Goal: Transaction & Acquisition: Purchase product/service

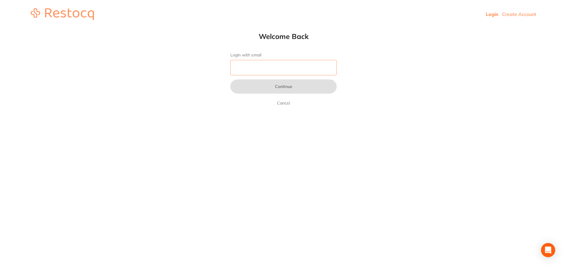
click at [279, 66] on input "Login with email" at bounding box center [283, 67] width 106 height 15
type input "[EMAIL_ADDRESS][DOMAIN_NAME]"
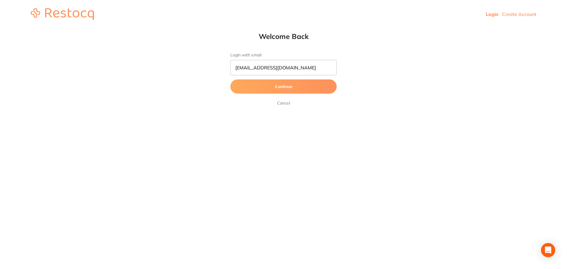
click at [281, 84] on button "Continue" at bounding box center [283, 86] width 106 height 14
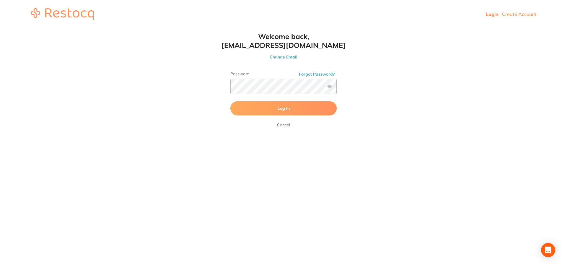
click at [283, 115] on button "Log In" at bounding box center [283, 108] width 106 height 14
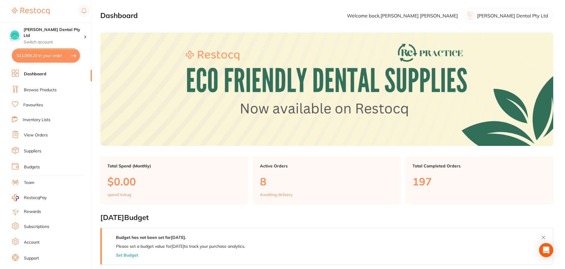
click at [47, 53] on button "$11,069.20 in your order" at bounding box center [46, 55] width 68 height 14
checkbox input "true"
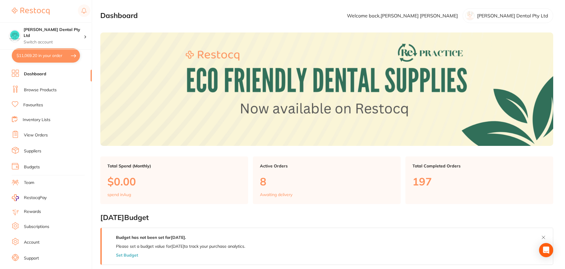
checkbox input "true"
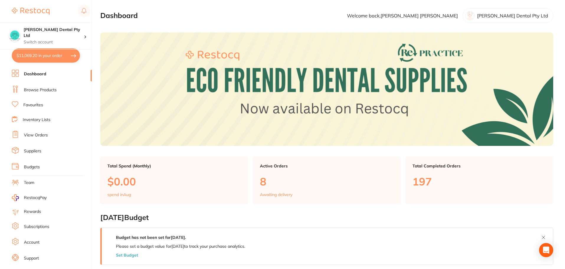
checkbox input "true"
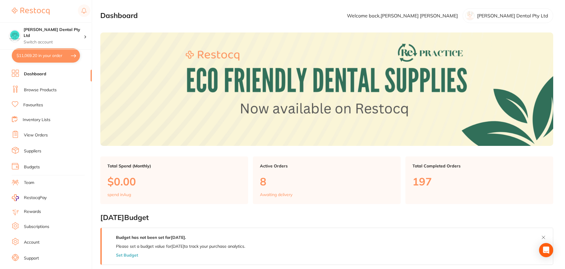
checkbox input "true"
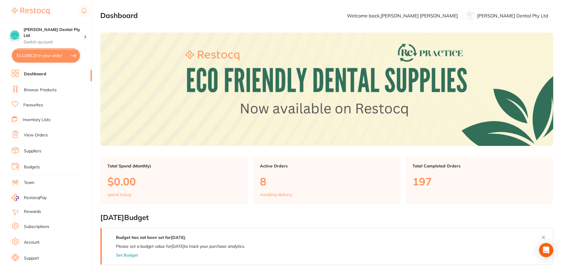
checkbox input "true"
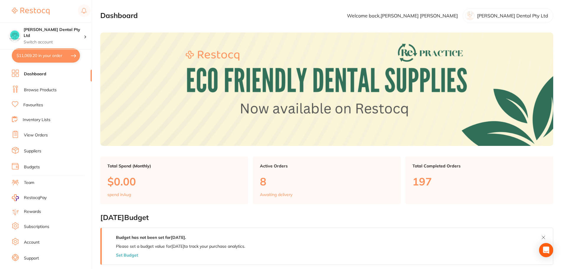
checkbox input "true"
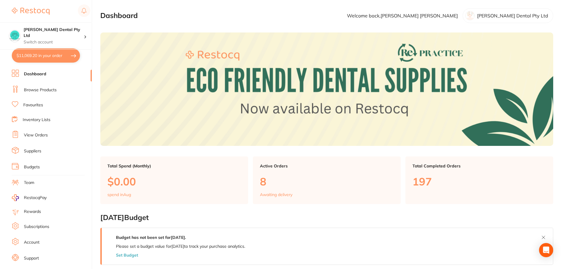
checkbox input "true"
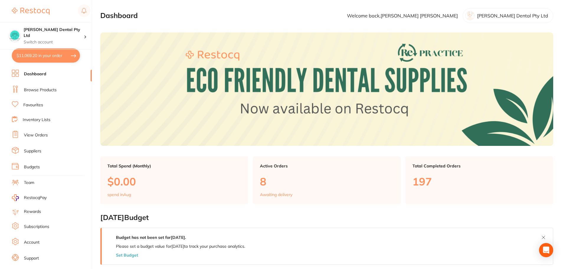
checkbox input "true"
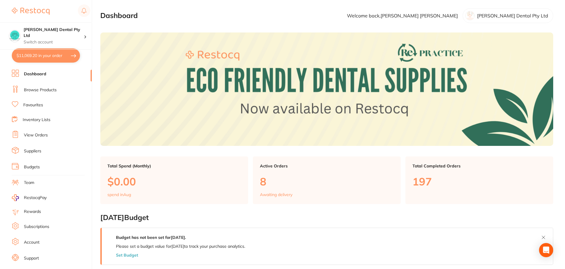
checkbox input "true"
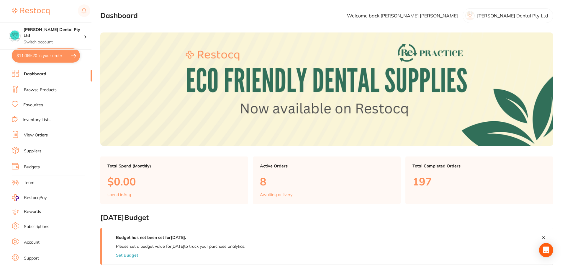
checkbox input "true"
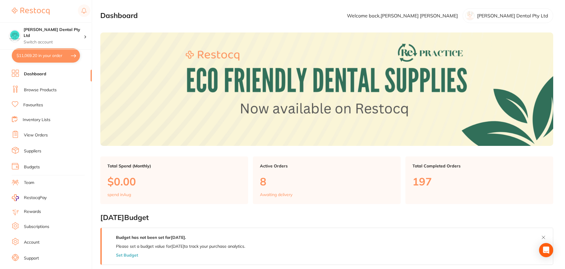
checkbox input "true"
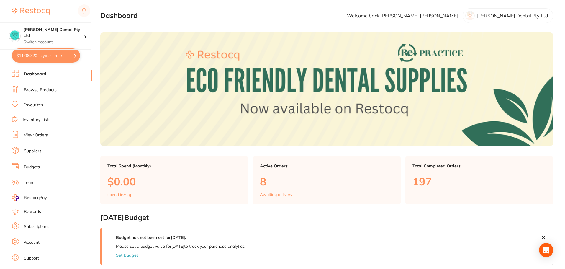
checkbox input "true"
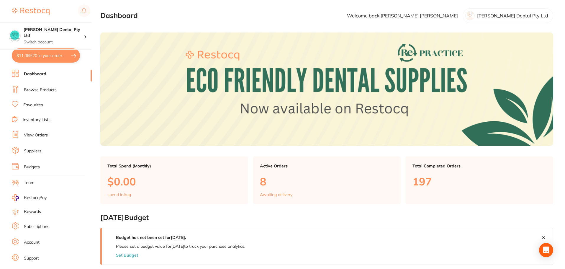
checkbox input "true"
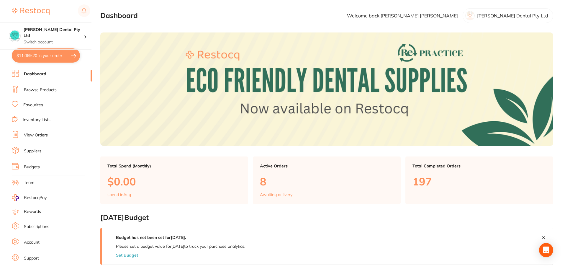
checkbox input "true"
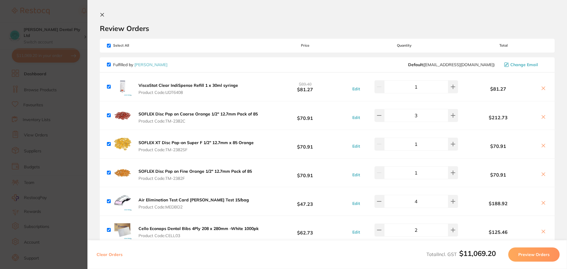
click at [108, 44] on input "checkbox" at bounding box center [109, 46] width 4 height 4
checkbox input "false"
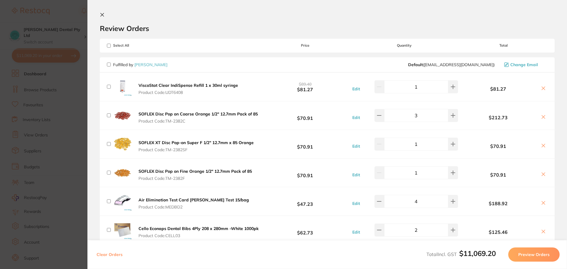
checkbox input "false"
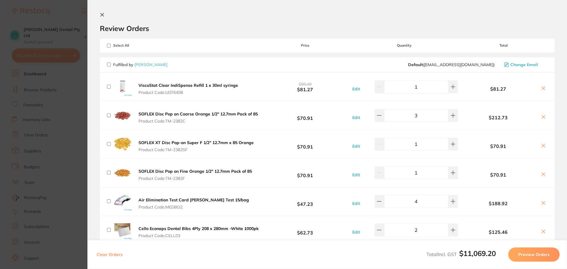
checkbox input "false"
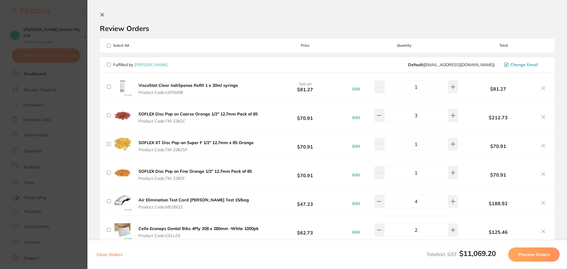
checkbox input "false"
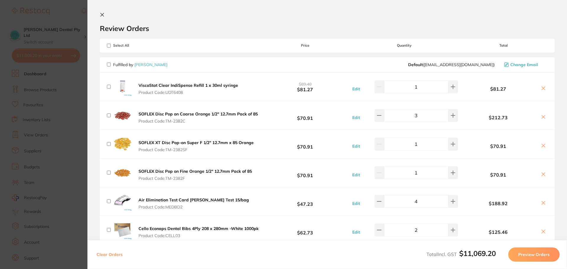
checkbox input "false"
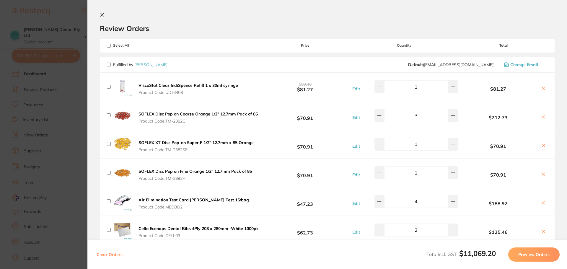
checkbox input "false"
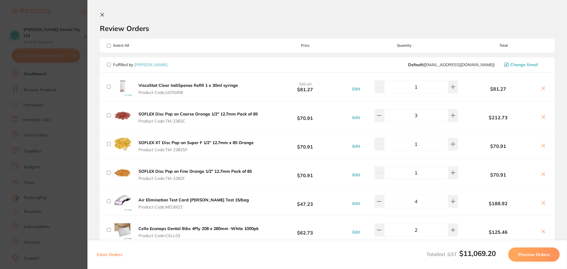
checkbox input "false"
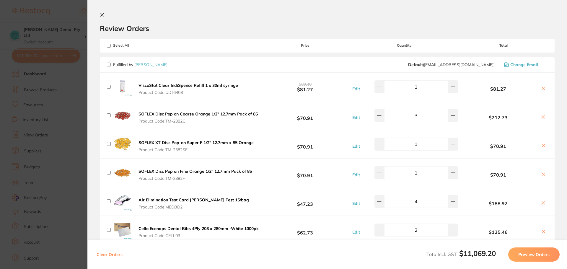
checkbox input "false"
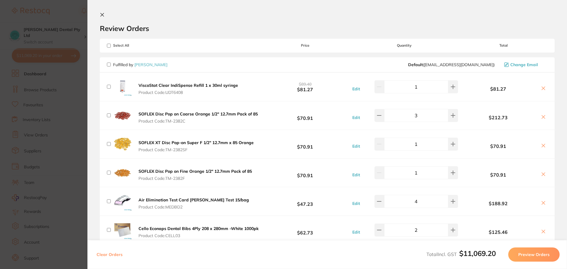
checkbox input "false"
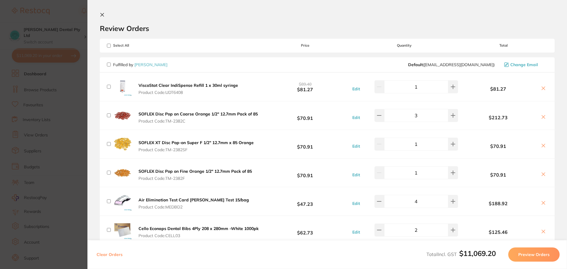
checkbox input "false"
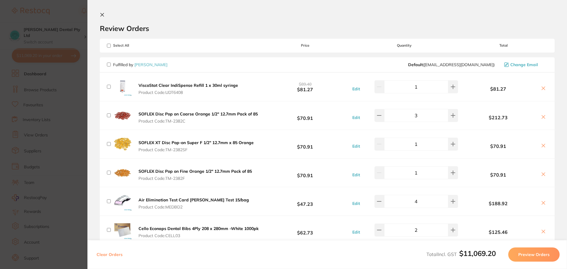
checkbox input "false"
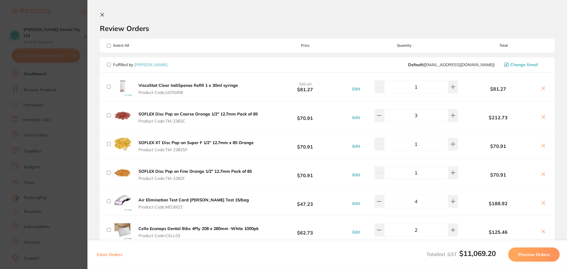
checkbox input "false"
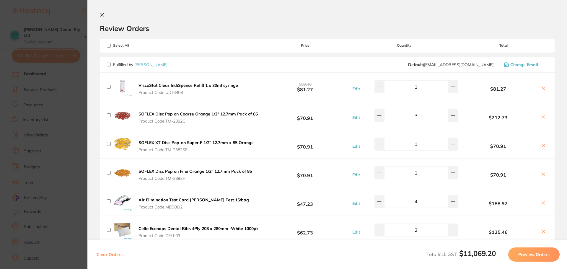
checkbox input "false"
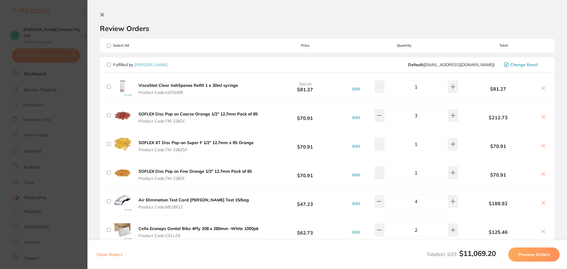
checkbox input "false"
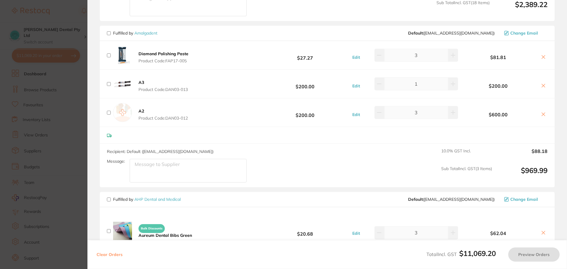
scroll to position [591, 0]
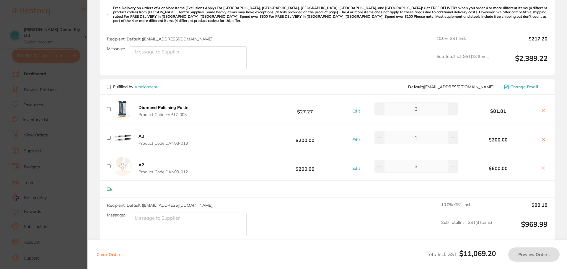
click at [110, 85] on input "checkbox" at bounding box center [109, 87] width 4 height 4
checkbox input "true"
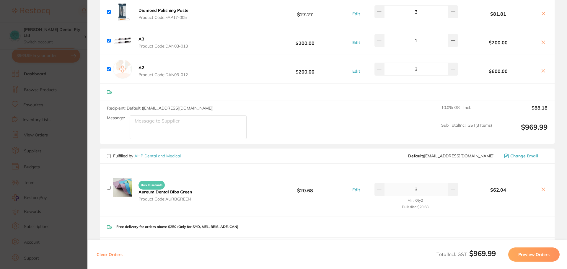
scroll to position [738, 0]
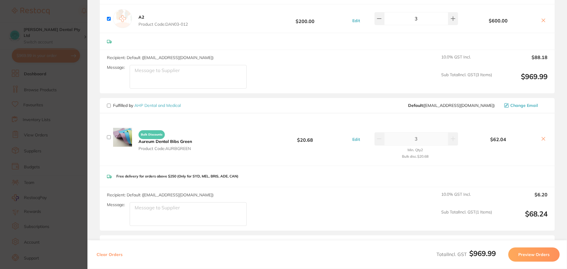
click at [111, 103] on span "Fulfilled by [PERSON_NAME] and Medical" at bounding box center [144, 105] width 74 height 5
click at [110, 104] on input "checkbox" at bounding box center [109, 106] width 4 height 4
checkbox input "true"
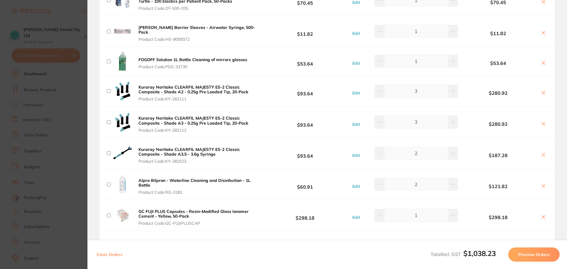
scroll to position [945, 0]
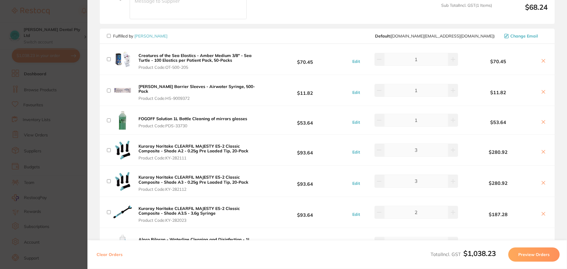
click at [109, 34] on input "checkbox" at bounding box center [109, 36] width 4 height 4
checkbox input "true"
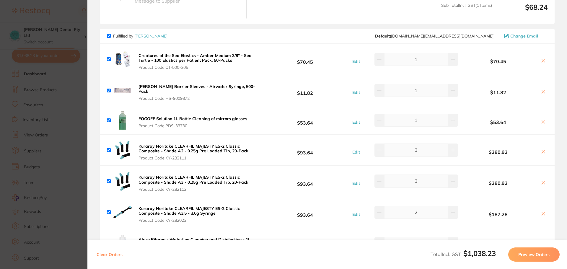
checkbox input "true"
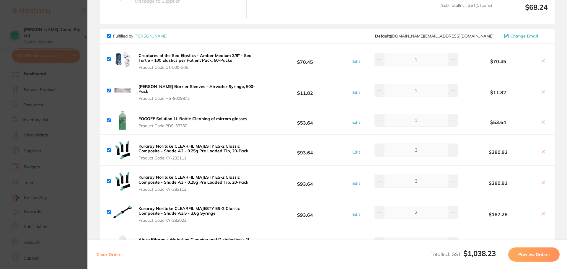
checkbox input "true"
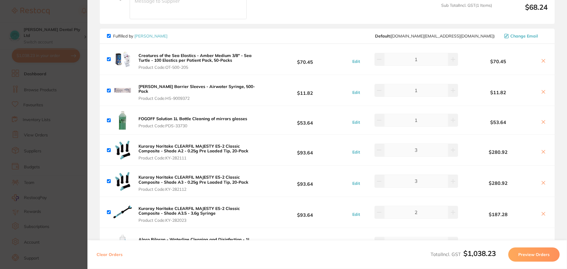
checkbox input "true"
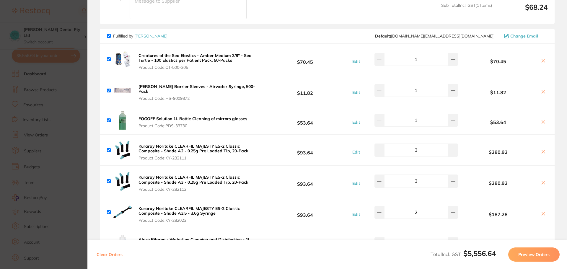
drag, startPoint x: 108, startPoint y: 31, endPoint x: 108, endPoint y: 35, distance: 4.4
click at [108, 34] on input "checkbox" at bounding box center [109, 36] width 4 height 4
checkbox input "false"
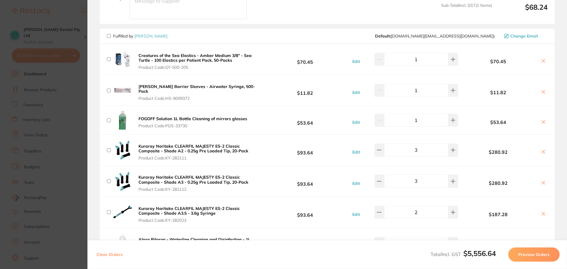
checkbox input "false"
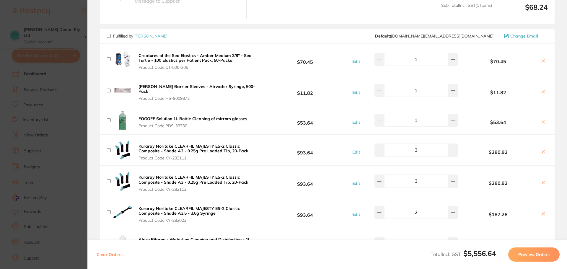
checkbox input "false"
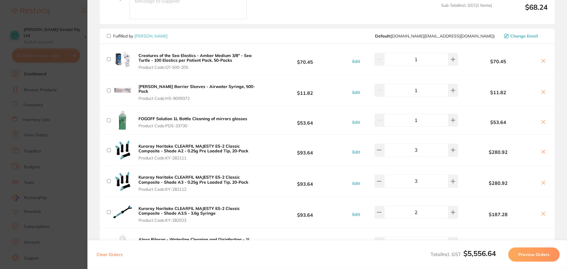
checkbox input "false"
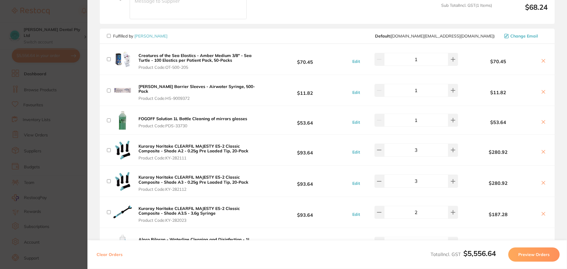
checkbox input "false"
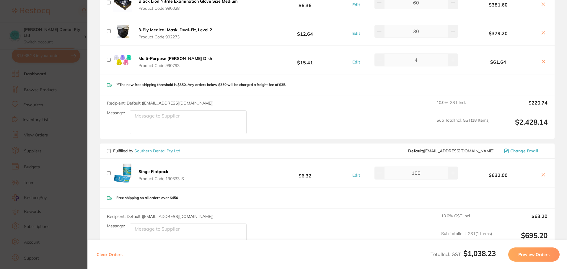
scroll to position [2126, 0]
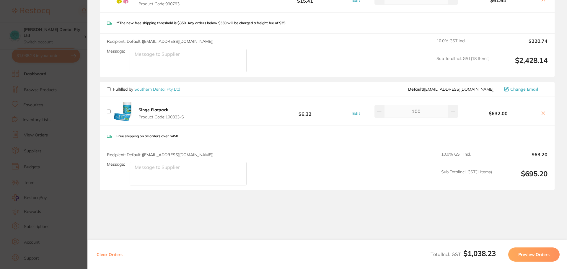
click at [109, 87] on input "checkbox" at bounding box center [109, 89] width 4 height 4
checkbox input "true"
click at [524, 250] on button "Preview Orders" at bounding box center [533, 254] width 51 height 14
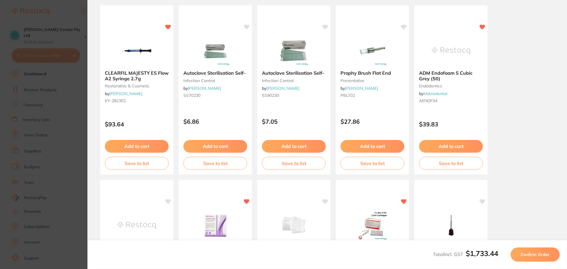
scroll to position [0, 0]
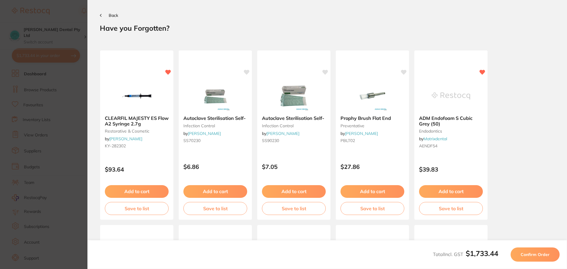
click at [524, 250] on button "Confirm Order" at bounding box center [535, 254] width 49 height 14
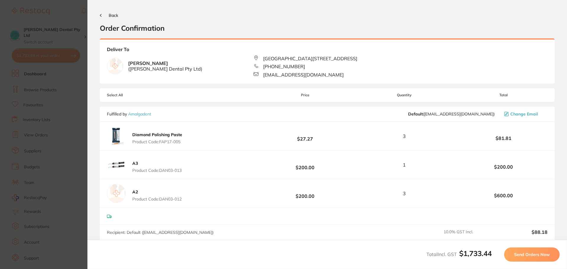
click at [524, 252] on span "Send Orders Now" at bounding box center [531, 254] width 35 height 5
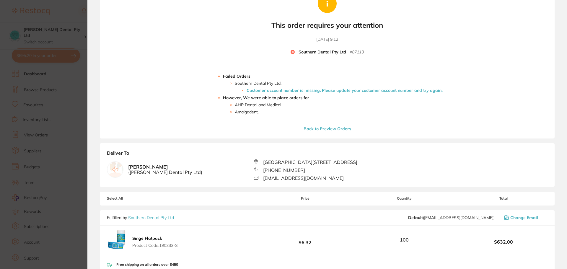
scroll to position [148, 0]
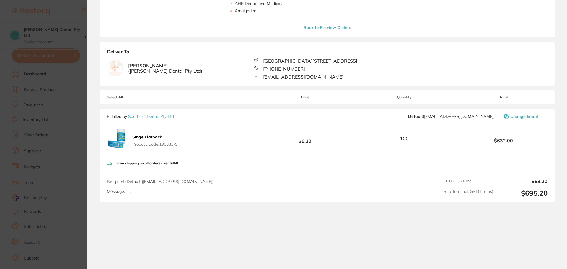
click at [143, 141] on button "Singe Flatpack Product Code: 190333-S" at bounding box center [155, 140] width 49 height 12
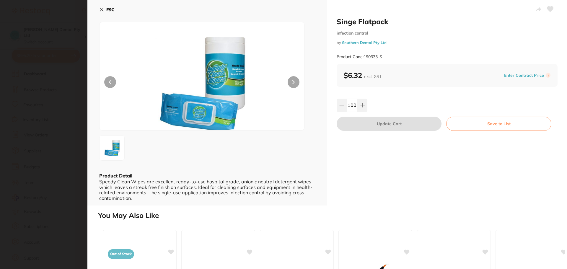
click at [103, 10] on icon at bounding box center [101, 9] width 5 height 5
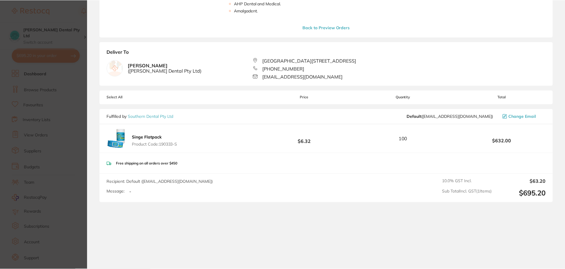
scroll to position [2, 0]
click at [338, 25] on button "Back to Preview Orders" at bounding box center [326, 27] width 51 height 5
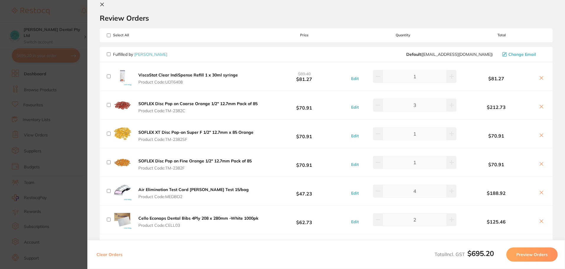
scroll to position [0, 0]
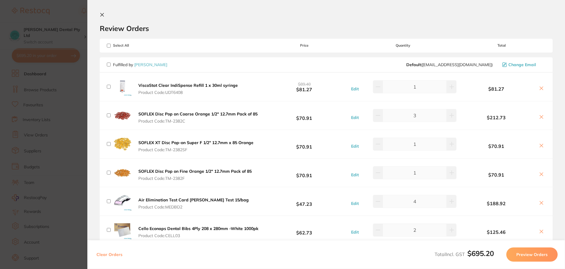
drag, startPoint x: 184, startPoint y: 91, endPoint x: 169, endPoint y: 90, distance: 14.5
click at [169, 90] on span "Product Code: UDT6408" at bounding box center [188, 92] width 100 height 5
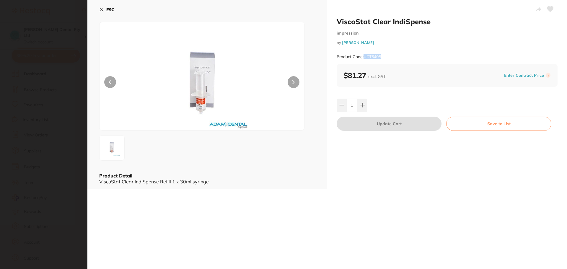
drag, startPoint x: 387, startPoint y: 56, endPoint x: 364, endPoint y: 57, distance: 22.8
click at [364, 57] on div "Product Code: UDT6408" at bounding box center [447, 57] width 221 height 14
copy small "UDT6408"
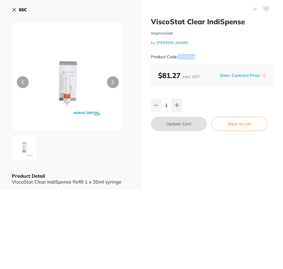
click at [17, 9] on button "ESC" at bounding box center [19, 10] width 15 height 10
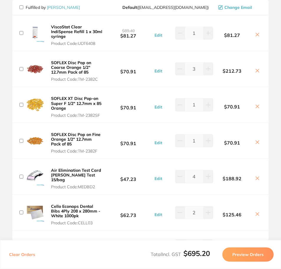
scroll to position [59, 0]
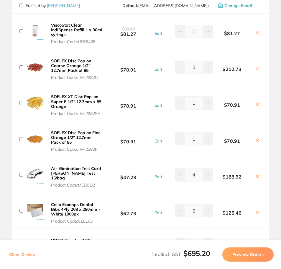
drag, startPoint x: 102, startPoint y: 113, endPoint x: 82, endPoint y: 124, distance: 23.3
click at [77, 113] on button "SOFLEX XT Disc Pop-on Super F 1/2" 12.7mm x 85 Orange Product Code: TM-2382SF" at bounding box center [76, 105] width 55 height 22
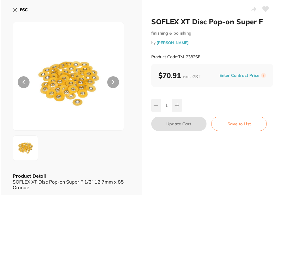
scroll to position [0, 0]
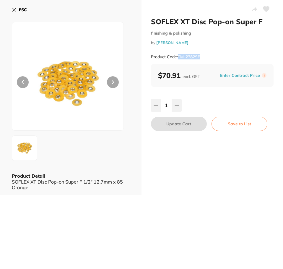
drag, startPoint x: 203, startPoint y: 57, endPoint x: 178, endPoint y: 57, distance: 25.1
click at [178, 57] on div "Product Code: TM-2382SF" at bounding box center [212, 57] width 123 height 14
copy small "TM-2382SF"
drag, startPoint x: 18, startPoint y: 9, endPoint x: 18, endPoint y: 12, distance: 3.6
click at [18, 9] on button "ESC" at bounding box center [19, 10] width 15 height 10
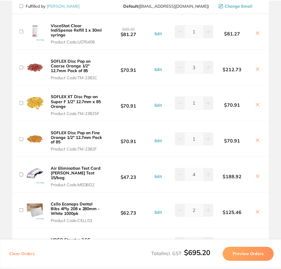
scroll to position [2, 0]
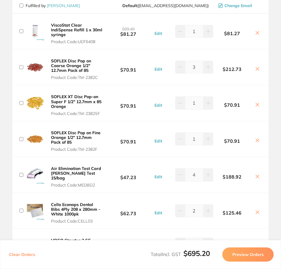
click at [97, 138] on button "SOFLEX Disc Pop on Fine Orange 1/2" 12.7mm Pack of 85 Product Code: TM-2382F" at bounding box center [76, 141] width 55 height 22
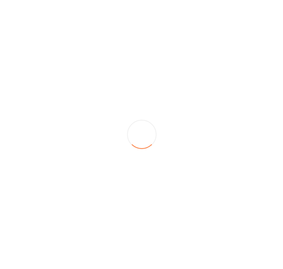
scroll to position [0, 0]
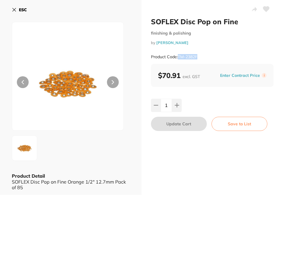
drag, startPoint x: 197, startPoint y: 56, endPoint x: 178, endPoint y: 56, distance: 18.6
click at [178, 56] on div "Product Code: TM-2382F" at bounding box center [212, 57] width 123 height 14
copy small "TM-2382F"
click at [19, 7] on button "ESC" at bounding box center [19, 10] width 15 height 10
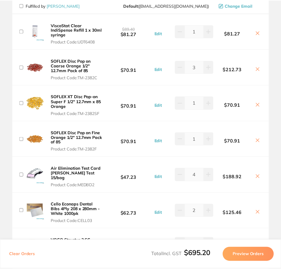
scroll to position [2, 0]
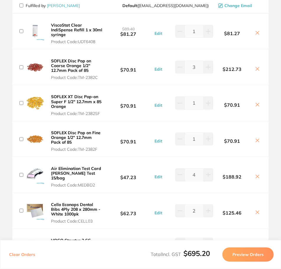
click at [92, 174] on b "Air Elimination Test Card [PERSON_NAME] Test 15/bag" at bounding box center [76, 173] width 50 height 15
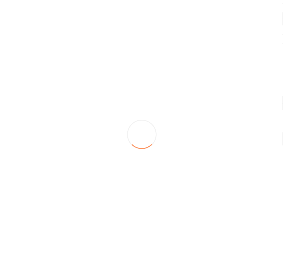
scroll to position [0, 0]
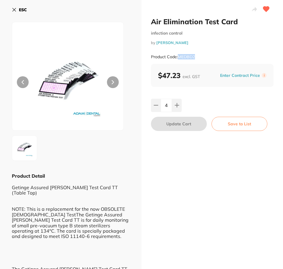
drag, startPoint x: 203, startPoint y: 57, endPoint x: 178, endPoint y: 59, distance: 24.9
click at [178, 59] on div "Product Code: MEDBD2" at bounding box center [212, 57] width 123 height 14
copy small "MEDBD2"
click at [19, 9] on b "ESC" at bounding box center [23, 9] width 8 height 5
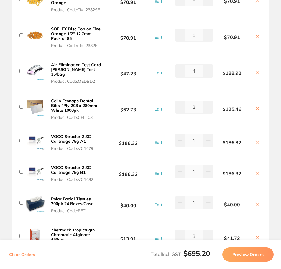
scroll to position [177, 0]
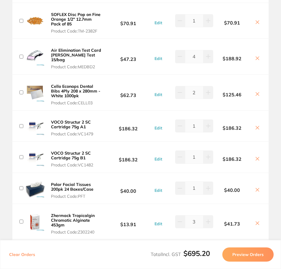
click at [92, 92] on button "Cello Econaps Dental Bibs 4Ply 208 x 280mm -White 1000pk Product Code: CELL03" at bounding box center [76, 95] width 55 height 22
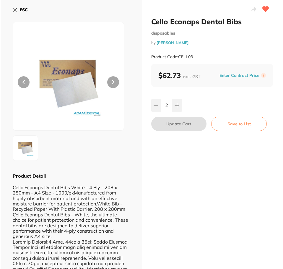
scroll to position [0, 0]
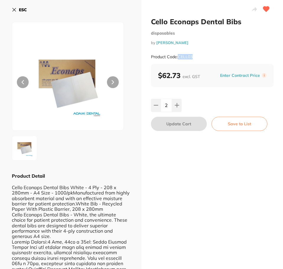
drag, startPoint x: 195, startPoint y: 56, endPoint x: 178, endPoint y: 57, distance: 17.1
click at [178, 57] on div "Product Code: CELL03" at bounding box center [212, 57] width 123 height 14
copy small "CELL03"
click at [19, 8] on b "ESC" at bounding box center [23, 9] width 8 height 5
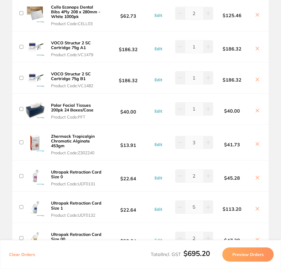
scroll to position [266, 0]
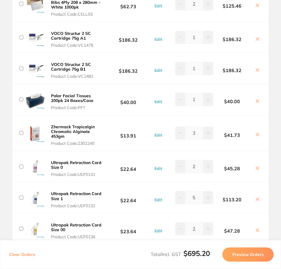
click at [92, 43] on span "Product Code: VC1479" at bounding box center [76, 45] width 51 height 5
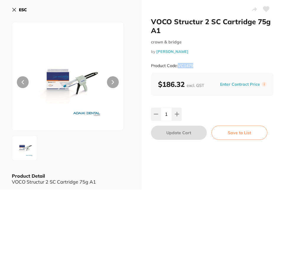
scroll to position [0, 0]
drag, startPoint x: 202, startPoint y: 65, endPoint x: 177, endPoint y: 64, distance: 25.1
click at [177, 64] on div "Product Code: VC1479" at bounding box center [212, 65] width 123 height 14
copy small "VC1479"
drag, startPoint x: 22, startPoint y: 9, endPoint x: 36, endPoint y: 46, distance: 39.0
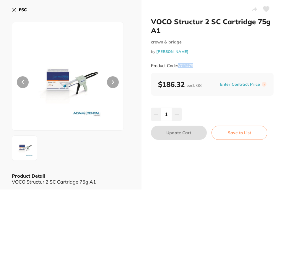
click at [22, 9] on b "ESC" at bounding box center [23, 9] width 8 height 5
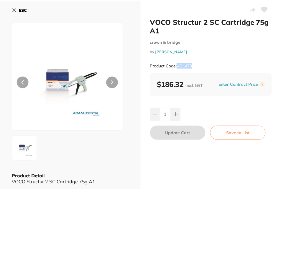
scroll to position [2, 0]
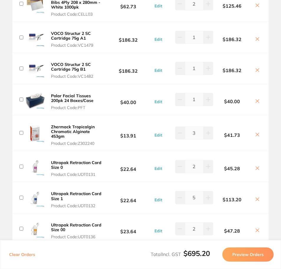
click at [87, 64] on button "VOCO Structur 2 SC Cartridge 75g B1 Product Code: VC1482" at bounding box center [76, 70] width 55 height 17
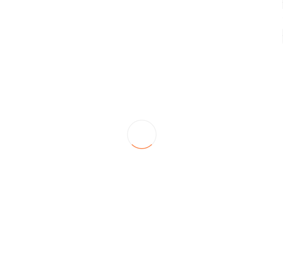
scroll to position [0, 0]
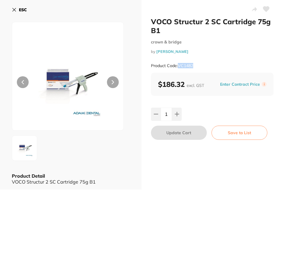
drag, startPoint x: 201, startPoint y: 67, endPoint x: 181, endPoint y: 67, distance: 19.5
click at [179, 66] on div "Product Code: VC1482" at bounding box center [212, 65] width 123 height 14
copy small "VC1482"
click at [24, 8] on b "ESC" at bounding box center [23, 9] width 8 height 5
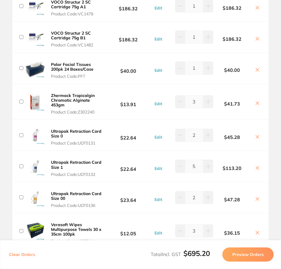
scroll to position [325, 0]
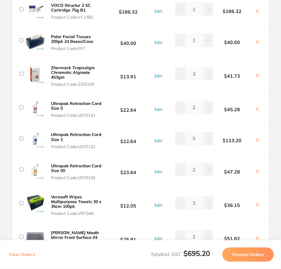
click at [86, 46] on span "Product Code: PFT" at bounding box center [76, 48] width 51 height 5
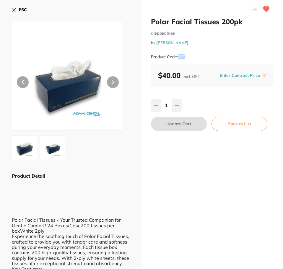
scroll to position [0, 0]
drag, startPoint x: 190, startPoint y: 57, endPoint x: 179, endPoint y: 57, distance: 11.5
click at [179, 57] on div "Product Code: PFT" at bounding box center [212, 57] width 123 height 14
copy small "PFT"
click at [27, 10] on b "ESC" at bounding box center [23, 9] width 8 height 5
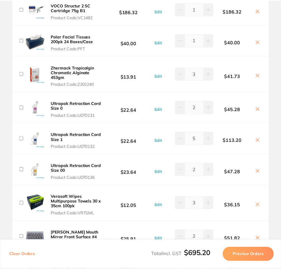
scroll to position [2, 0]
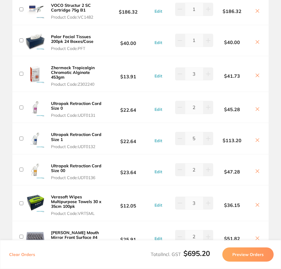
click at [83, 66] on b "Zhermack Tropicalgin Chromatic Alginate 453gm" at bounding box center [73, 72] width 44 height 15
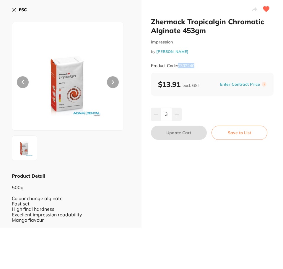
scroll to position [0, 0]
drag, startPoint x: 198, startPoint y: 67, endPoint x: 179, endPoint y: 66, distance: 19.2
click at [179, 66] on div "Product Code: Z302240" at bounding box center [212, 65] width 123 height 14
click at [26, 10] on b "ESC" at bounding box center [23, 9] width 8 height 5
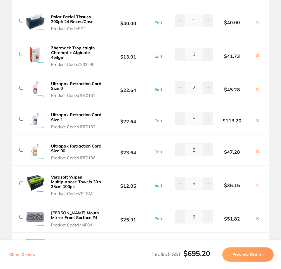
scroll to position [354, 0]
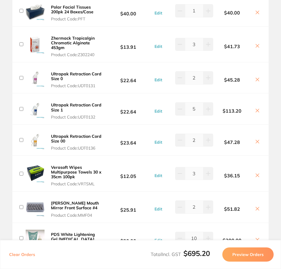
click at [97, 52] on span "Product Code: Z302240" at bounding box center [76, 54] width 51 height 5
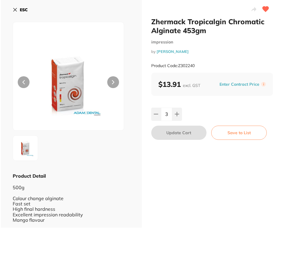
scroll to position [0, 0]
drag, startPoint x: 196, startPoint y: 65, endPoint x: 179, endPoint y: 65, distance: 17.4
click at [179, 65] on div "Product Code: Z302240" at bounding box center [212, 65] width 123 height 14
copy small "Z302240"
click at [19, 11] on b "ESC" at bounding box center [23, 9] width 8 height 5
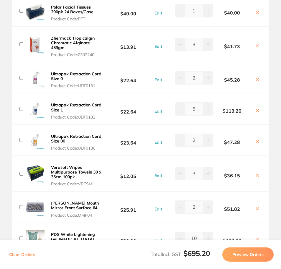
scroll to position [384, 0]
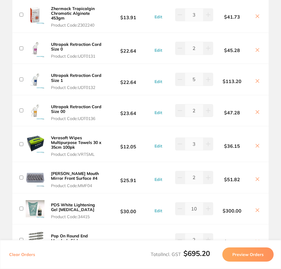
click at [92, 54] on span "Product Code: UDT0131" at bounding box center [76, 56] width 51 height 5
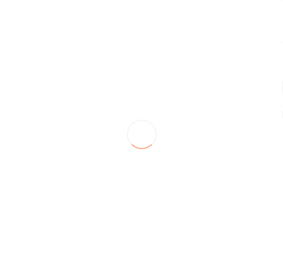
scroll to position [0, 0]
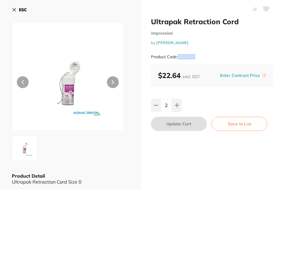
drag, startPoint x: 195, startPoint y: 57, endPoint x: 180, endPoint y: 57, distance: 15.1
click at [179, 57] on div "Product Code: UDT0131" at bounding box center [212, 57] width 123 height 14
copy small "UDT0131"
click at [21, 6] on button "ESC" at bounding box center [19, 10] width 15 height 10
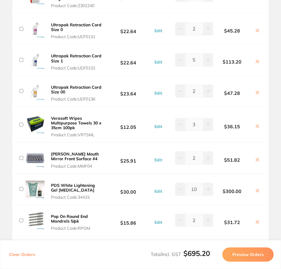
scroll to position [413, 0]
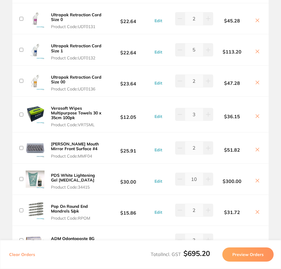
click at [68, 47] on button "Ultrapak Retraction Cord Size 1 Product Code: UDT0132" at bounding box center [76, 51] width 55 height 17
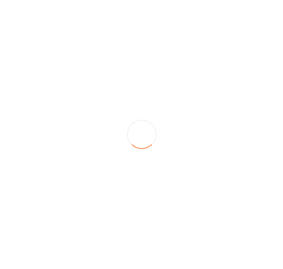
scroll to position [0, 0]
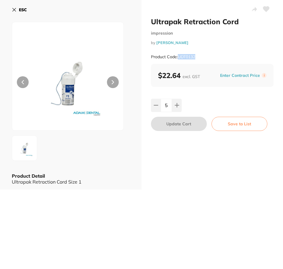
drag, startPoint x: 199, startPoint y: 57, endPoint x: 178, endPoint y: 57, distance: 21.0
click at [178, 57] on div "Product Code: UDT0132" at bounding box center [212, 57] width 123 height 14
click at [22, 7] on b "ESC" at bounding box center [23, 9] width 8 height 5
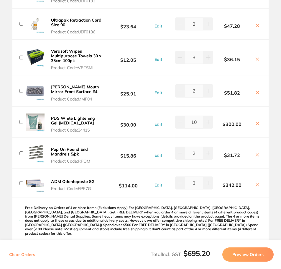
scroll to position [472, 0]
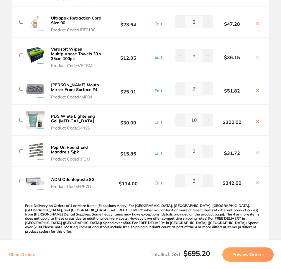
click at [84, 27] on span "Product Code: UDT0136" at bounding box center [76, 29] width 51 height 5
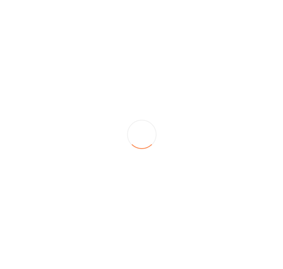
scroll to position [0, 0]
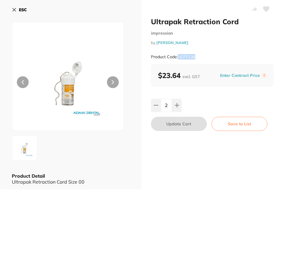
drag, startPoint x: 199, startPoint y: 59, endPoint x: 178, endPoint y: 58, distance: 20.7
click at [178, 58] on div "Product Code: UDT0136" at bounding box center [212, 57] width 123 height 14
click at [19, 8] on b "ESC" at bounding box center [23, 9] width 8 height 5
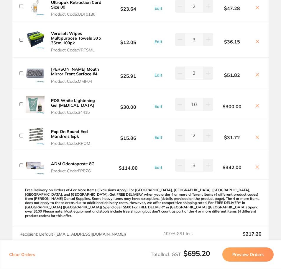
scroll to position [502, 0]
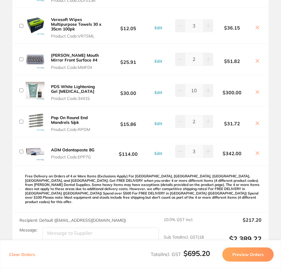
click at [94, 28] on button "Verasoft Wipes Multipurpose Towels 30 x 35cm 100pk Product Code: VRTSML" at bounding box center [76, 28] width 55 height 22
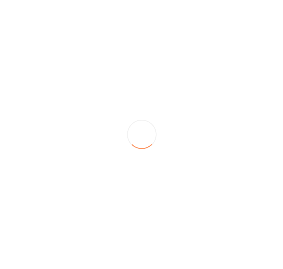
scroll to position [0, 0]
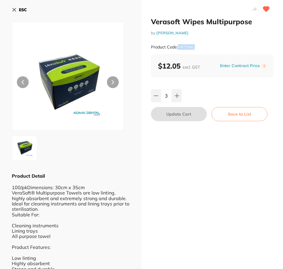
drag, startPoint x: 196, startPoint y: 48, endPoint x: 178, endPoint y: 47, distance: 17.7
click at [178, 47] on div "Product Code: VRTSML" at bounding box center [212, 47] width 123 height 14
click at [24, 6] on button "ESC" at bounding box center [19, 10] width 15 height 10
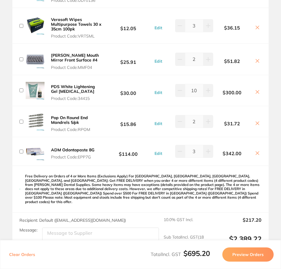
scroll to position [532, 0]
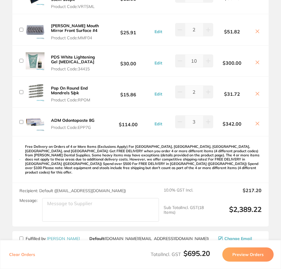
click at [102, 29] on button "[PERSON_NAME] Mouth Mirror Front Surface #4 Product Code: MMF04" at bounding box center [76, 31] width 55 height 17
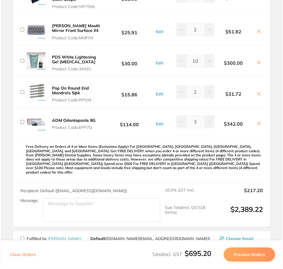
scroll to position [0, 0]
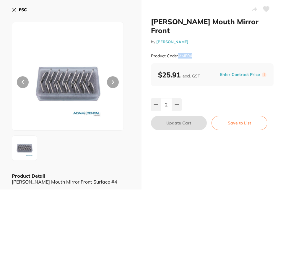
drag, startPoint x: 193, startPoint y: 48, endPoint x: 179, endPoint y: 47, distance: 13.6
click at [179, 49] on div "Product Code: MMF04" at bounding box center [212, 56] width 123 height 14
click at [17, 9] on button "ESC" at bounding box center [19, 10] width 15 height 10
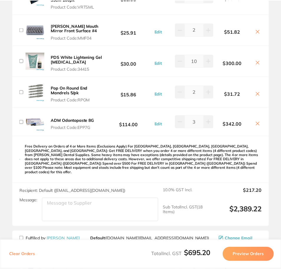
scroll to position [2, 0]
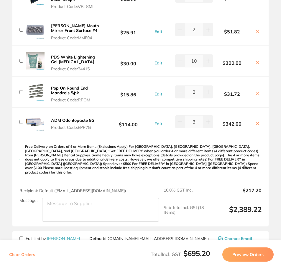
click at [90, 66] on span "Product Code: 34415" at bounding box center [76, 68] width 51 height 5
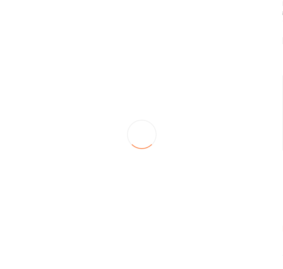
scroll to position [0, 0]
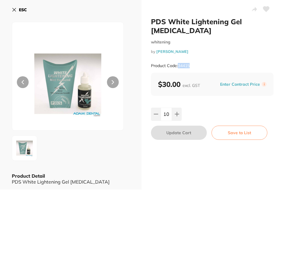
drag, startPoint x: 190, startPoint y: 66, endPoint x: 178, endPoint y: 66, distance: 12.1
click at [178, 66] on small "Product Code: 34415" at bounding box center [170, 65] width 39 height 5
click at [21, 9] on b "ESC" at bounding box center [23, 9] width 8 height 5
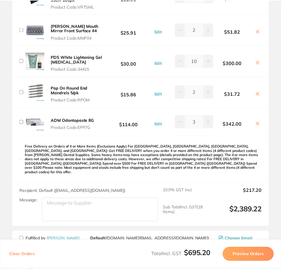
scroll to position [2, 0]
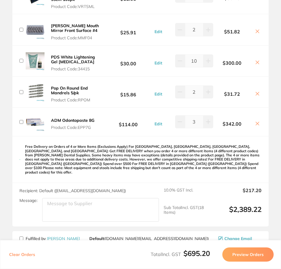
click at [94, 97] on span "Product Code: RPOM" at bounding box center [76, 99] width 51 height 5
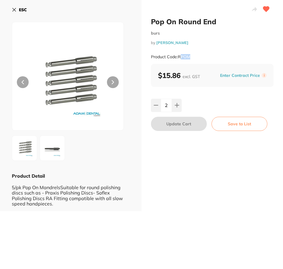
scroll to position [0, 0]
drag, startPoint x: 190, startPoint y: 57, endPoint x: 179, endPoint y: 56, distance: 11.3
click at [179, 56] on div "Product Code: RPOM" at bounding box center [212, 57] width 123 height 14
click at [21, 9] on b "ESC" at bounding box center [23, 9] width 8 height 5
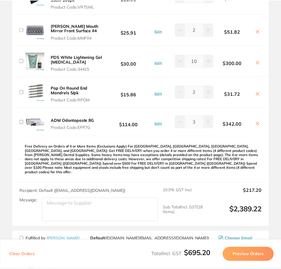
scroll to position [2, 0]
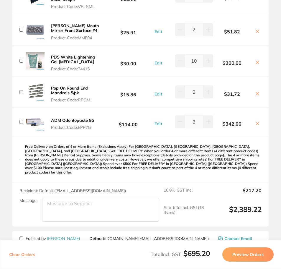
click at [96, 123] on div "ADM Odontopaste 8G Product Code: EPP7G $114.00 Edit 3 $342.00" at bounding box center [140, 121] width 257 height 28
click at [81, 125] on span "Product Code: EPP7G" at bounding box center [72, 127] width 43 height 5
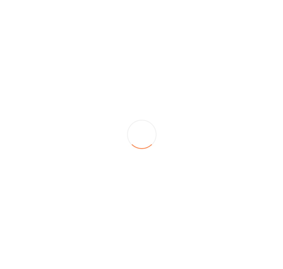
scroll to position [0, 0]
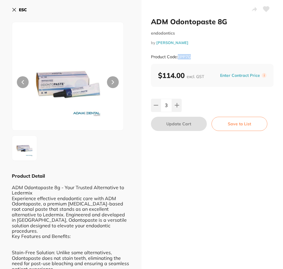
drag, startPoint x: 191, startPoint y: 57, endPoint x: 179, endPoint y: 58, distance: 12.1
click at [179, 58] on small "Product Code: EPP7G" at bounding box center [171, 56] width 40 height 5
click at [18, 13] on button "ESC" at bounding box center [19, 10] width 15 height 10
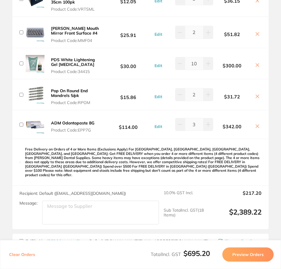
scroll to position [532, 0]
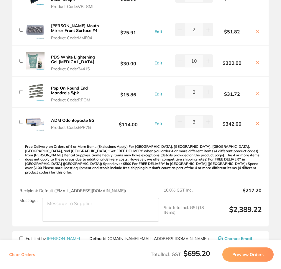
click at [255, 121] on icon at bounding box center [257, 123] width 5 height 5
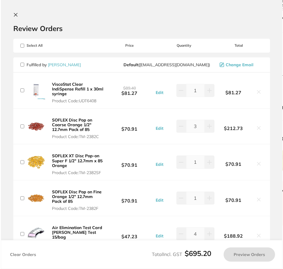
scroll to position [0, 0]
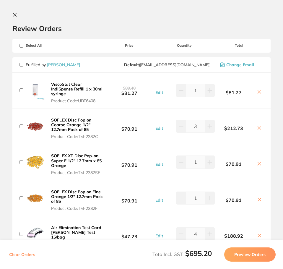
click at [22, 63] on input "checkbox" at bounding box center [21, 65] width 4 height 4
checkbox input "true"
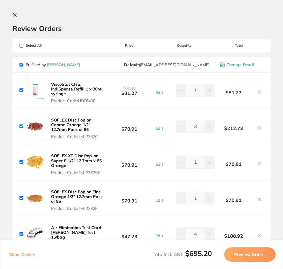
checkbox input "true"
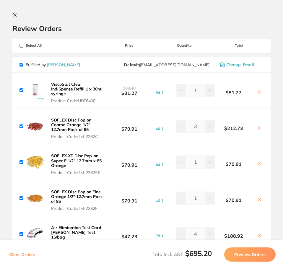
checkbox input "true"
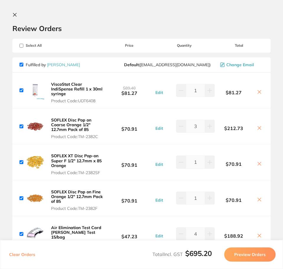
checkbox input "true"
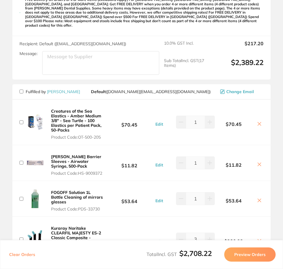
scroll to position [502, 0]
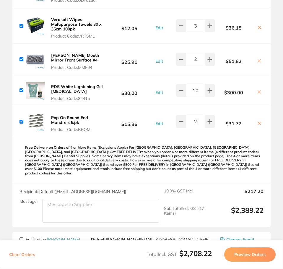
click at [258, 121] on icon at bounding box center [259, 123] width 5 height 5
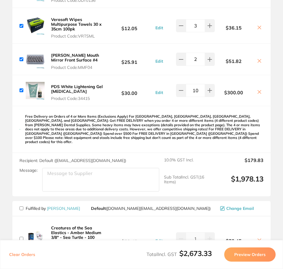
click at [257, 89] on icon at bounding box center [259, 91] width 5 height 5
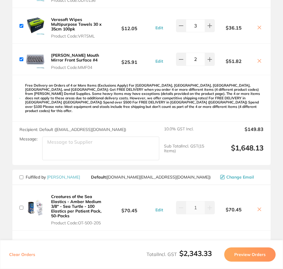
click at [258, 58] on icon at bounding box center [259, 60] width 5 height 5
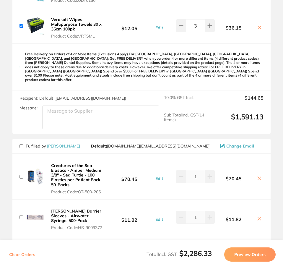
click at [257, 25] on icon at bounding box center [259, 27] width 5 height 5
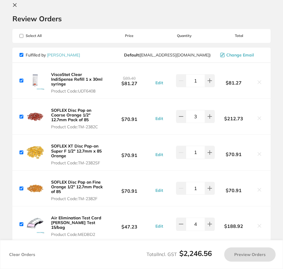
scroll to position [0, 0]
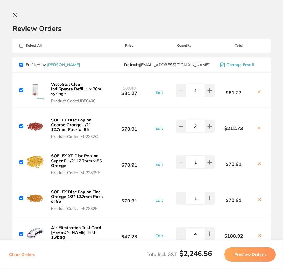
click at [258, 92] on icon at bounding box center [259, 91] width 3 height 3
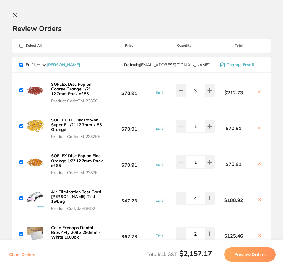
click at [258, 92] on icon at bounding box center [259, 91] width 3 height 3
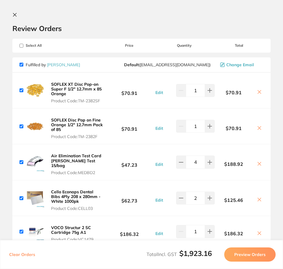
click at [258, 92] on icon at bounding box center [259, 91] width 3 height 3
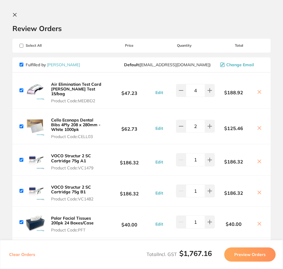
click at [258, 92] on button at bounding box center [259, 92] width 8 height 6
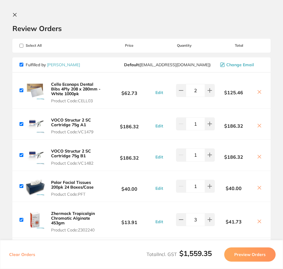
click at [258, 92] on icon at bounding box center [259, 91] width 3 height 3
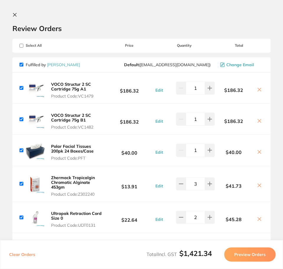
click at [258, 92] on button at bounding box center [259, 90] width 8 height 6
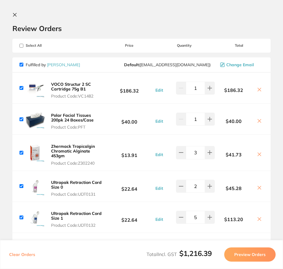
click at [258, 89] on icon at bounding box center [259, 89] width 5 height 5
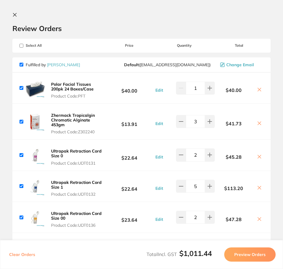
click at [258, 89] on icon at bounding box center [259, 89] width 5 height 5
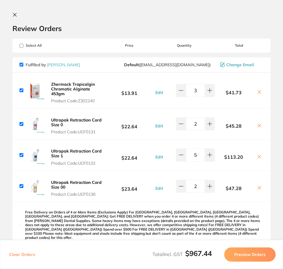
click at [258, 89] on div "$41.73" at bounding box center [239, 90] width 49 height 10
click at [258, 92] on icon at bounding box center [259, 91] width 5 height 5
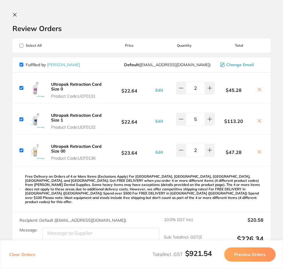
click at [258, 90] on icon at bounding box center [259, 89] width 3 height 3
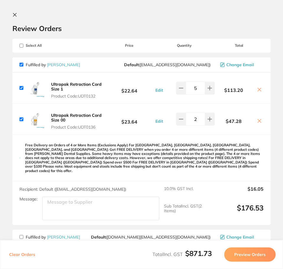
click at [258, 90] on icon at bounding box center [259, 89] width 5 height 5
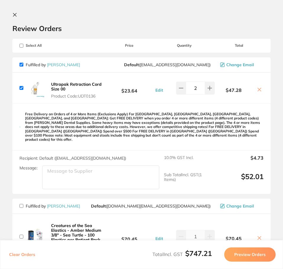
click at [258, 90] on icon at bounding box center [259, 89] width 5 height 5
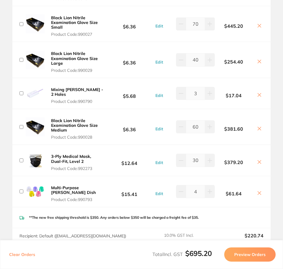
scroll to position [1358, 0]
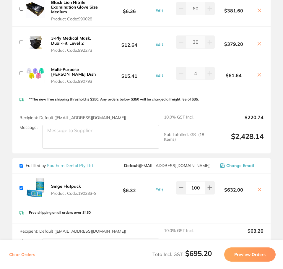
click at [258, 188] on icon at bounding box center [259, 189] width 3 height 3
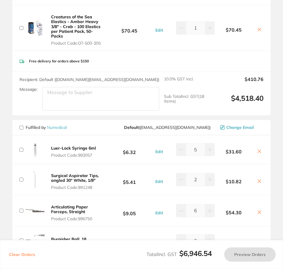
scroll to position [832, 0]
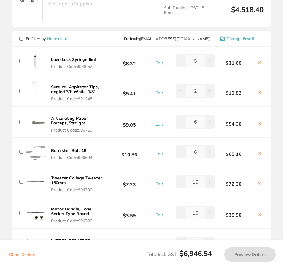
click at [20, 59] on input "checkbox" at bounding box center [21, 61] width 4 height 4
checkbox input "true"
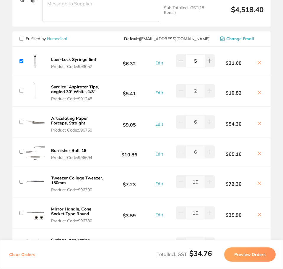
click at [21, 89] on input "checkbox" at bounding box center [21, 91] width 4 height 4
checkbox input "true"
click at [22, 123] on input "checkbox" at bounding box center [21, 122] width 4 height 4
checkbox input "true"
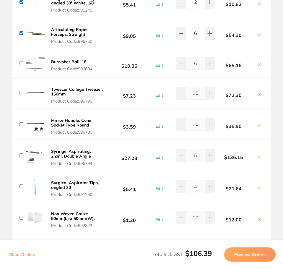
scroll to position [950, 0]
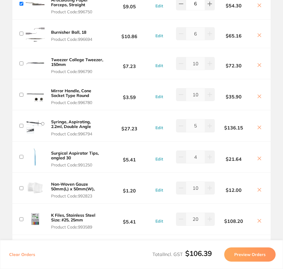
click at [21, 33] on input "checkbox" at bounding box center [21, 34] width 4 height 4
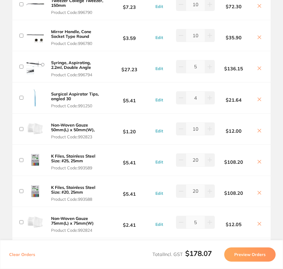
scroll to position [979, 0]
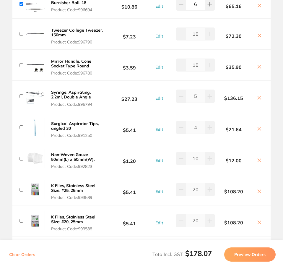
click at [21, 34] on input "checkbox" at bounding box center [21, 34] width 4 height 4
click at [22, 64] on input "checkbox" at bounding box center [21, 65] width 4 height 4
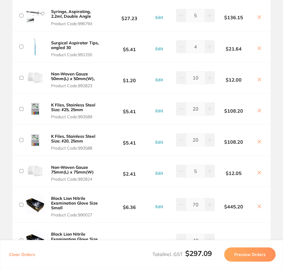
scroll to position [1068, 0]
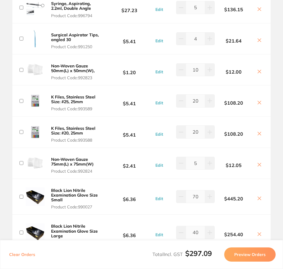
click at [20, 7] on input "checkbox" at bounding box center [21, 8] width 4 height 4
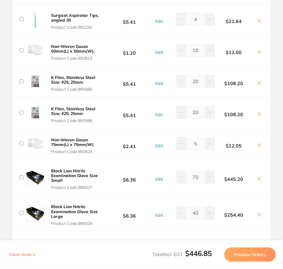
scroll to position [1097, 0]
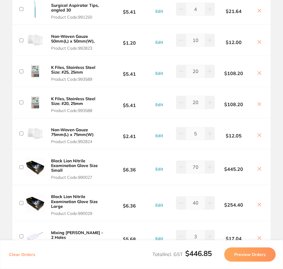
drag, startPoint x: 22, startPoint y: 10, endPoint x: 23, endPoint y: 13, distance: 3.1
click at [22, 10] on input "checkbox" at bounding box center [21, 9] width 4 height 4
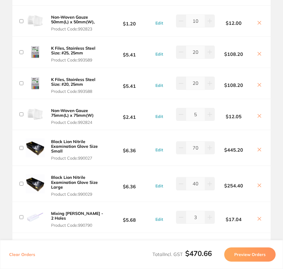
scroll to position [1127, 0]
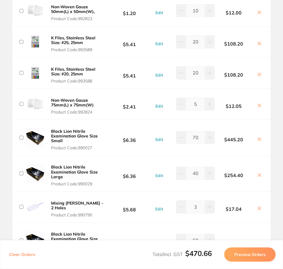
click at [20, 9] on input "checkbox" at bounding box center [21, 11] width 4 height 4
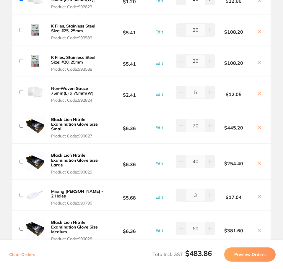
scroll to position [1156, 0]
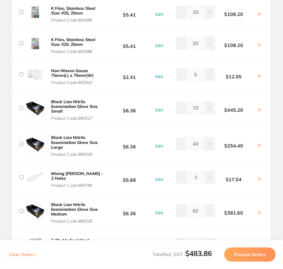
click at [22, 14] on input "checkbox" at bounding box center [21, 12] width 4 height 4
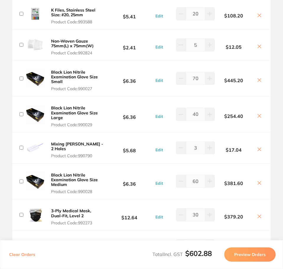
drag, startPoint x: 22, startPoint y: 14, endPoint x: 31, endPoint y: 31, distance: 20.0
click at [22, 14] on input "checkbox" at bounding box center [21, 14] width 4 height 4
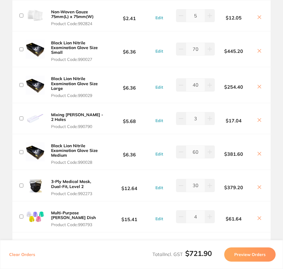
scroll to position [1215, 0]
click at [20, 16] on input "checkbox" at bounding box center [21, 15] width 4 height 4
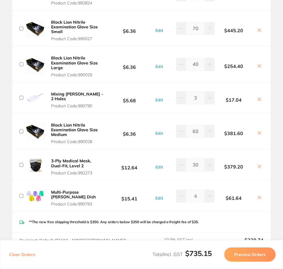
scroll to position [1245, 0]
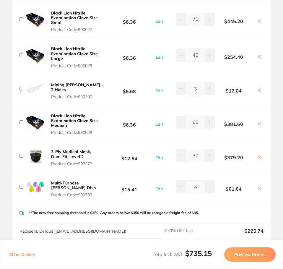
drag, startPoint x: 20, startPoint y: 55, endPoint x: 17, endPoint y: 42, distance: 13.3
click at [20, 55] on input "checkbox" at bounding box center [21, 55] width 4 height 4
click at [22, 19] on input "checkbox" at bounding box center [21, 19] width 4 height 4
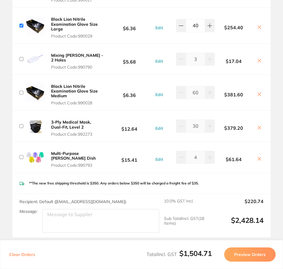
scroll to position [1304, 0]
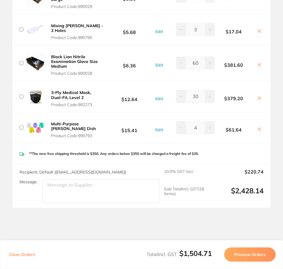
drag, startPoint x: 21, startPoint y: 29, endPoint x: 23, endPoint y: 41, distance: 11.7
click at [21, 29] on input "checkbox" at bounding box center [21, 29] width 4 height 4
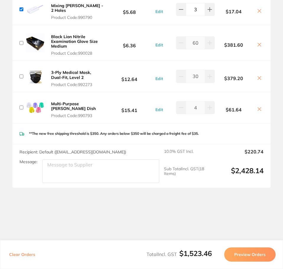
scroll to position [1334, 0]
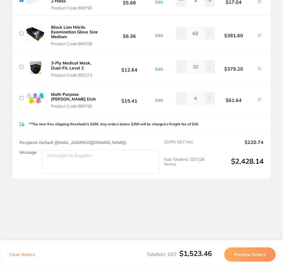
click at [21, 32] on input "checkbox" at bounding box center [21, 34] width 4 height 4
click at [21, 65] on input "checkbox" at bounding box center [21, 67] width 4 height 4
click at [22, 96] on input "checkbox" at bounding box center [21, 98] width 4 height 4
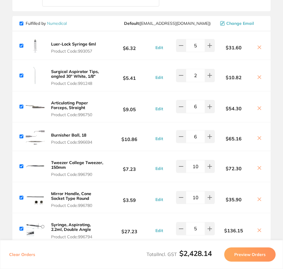
scroll to position [861, 0]
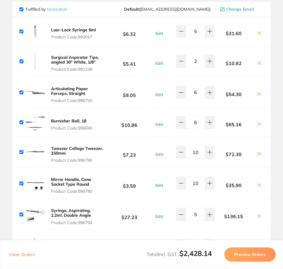
click at [258, 34] on icon at bounding box center [259, 32] width 3 height 3
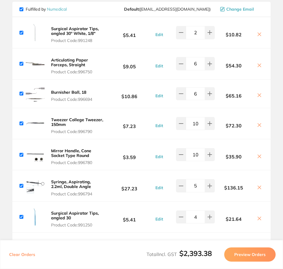
click at [257, 34] on icon at bounding box center [259, 34] width 5 height 5
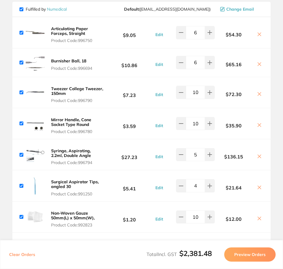
click at [257, 34] on icon at bounding box center [259, 34] width 5 height 5
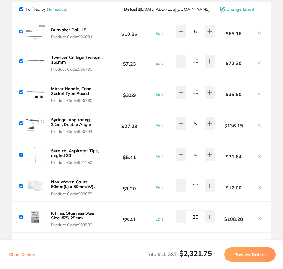
click at [258, 34] on icon at bounding box center [259, 32] width 3 height 3
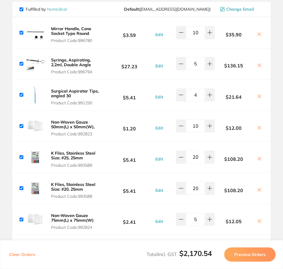
click at [257, 34] on icon at bounding box center [259, 34] width 5 height 5
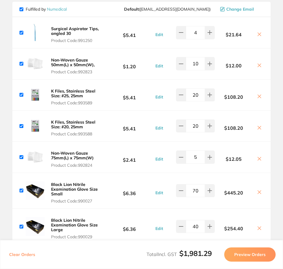
click at [257, 34] on icon at bounding box center [259, 34] width 5 height 5
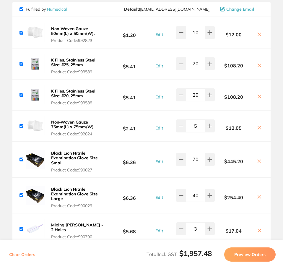
click at [258, 34] on icon at bounding box center [259, 34] width 3 height 3
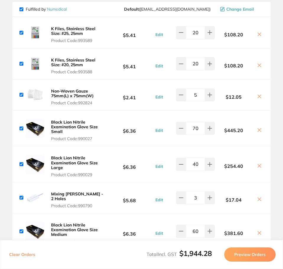
click at [258, 34] on icon at bounding box center [259, 34] width 3 height 3
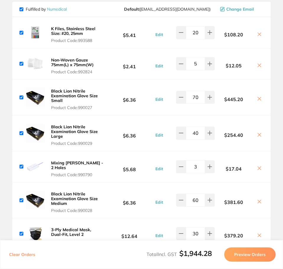
click at [258, 34] on icon at bounding box center [259, 34] width 3 height 3
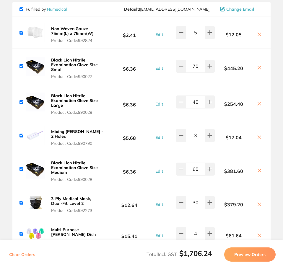
click at [258, 34] on icon at bounding box center [259, 34] width 3 height 3
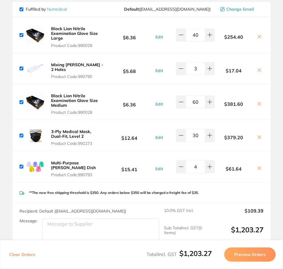
click at [258, 34] on icon at bounding box center [259, 36] width 5 height 5
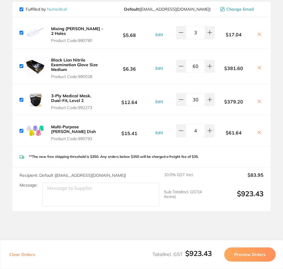
click at [257, 36] on button at bounding box center [259, 35] width 8 height 6
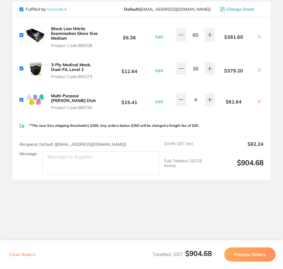
click at [257, 36] on icon at bounding box center [259, 36] width 5 height 5
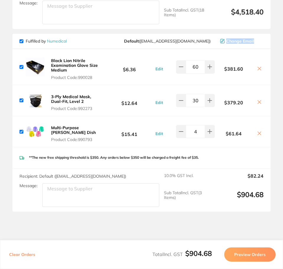
click at [257, 36] on div "Fulfilled by Numedical Default ( [EMAIL_ADDRESS][DOMAIN_NAME] ) Change Email" at bounding box center [141, 41] width 258 height 15
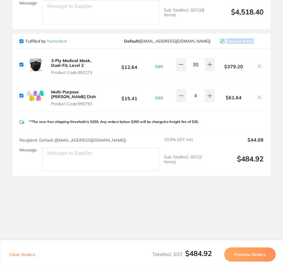
click at [258, 66] on icon at bounding box center [259, 66] width 5 height 5
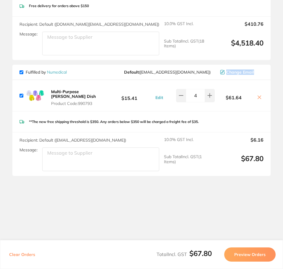
click at [258, 96] on icon at bounding box center [259, 97] width 5 height 5
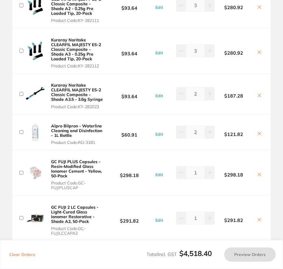
scroll to position [354, 0]
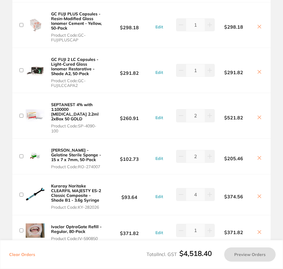
click at [21, 72] on input "checkbox" at bounding box center [21, 70] width 4 height 4
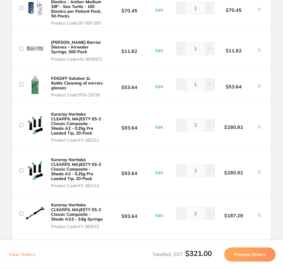
scroll to position [89, 0]
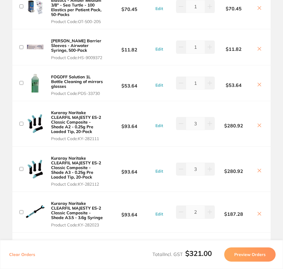
drag, startPoint x: 20, startPoint y: 173, endPoint x: 28, endPoint y: 175, distance: 8.4
click at [20, 171] on input "checkbox" at bounding box center [21, 169] width 4 height 4
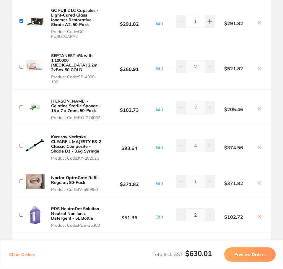
scroll to position [413, 0]
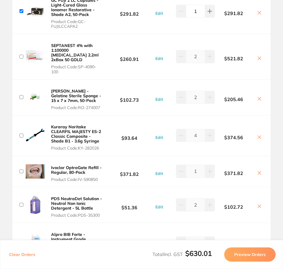
click at [22, 97] on input "checkbox" at bounding box center [21, 97] width 4 height 4
click at [22, 135] on input "checkbox" at bounding box center [21, 135] width 4 height 4
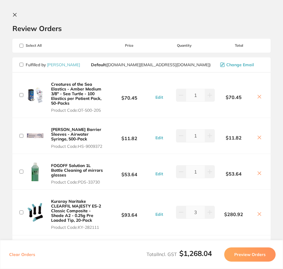
scroll to position [59, 0]
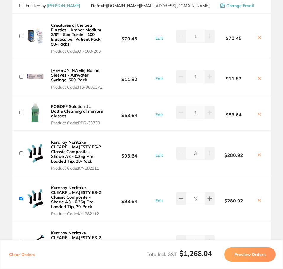
click at [85, 53] on span "Product Code: OT-500-205" at bounding box center [77, 51] width 52 height 5
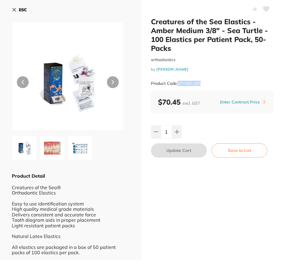
scroll to position [0, 0]
drag, startPoint x: 201, startPoint y: 85, endPoint x: 182, endPoint y: 84, distance: 19.2
click at [180, 85] on small "Product Code: OT-500-205" at bounding box center [176, 83] width 50 height 5
drag, startPoint x: 178, startPoint y: 82, endPoint x: 202, endPoint y: 82, distance: 23.6
click at [202, 82] on div "Product Code: OT-500-205" at bounding box center [212, 83] width 123 height 14
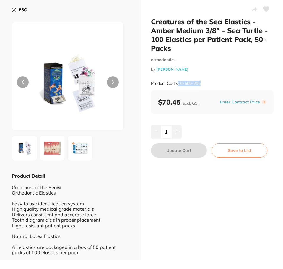
click at [20, 7] on b "ESC" at bounding box center [23, 9] width 8 height 5
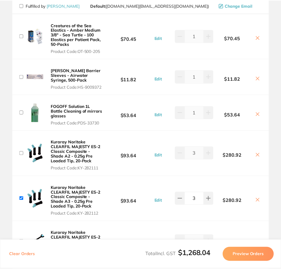
scroll to position [2, 0]
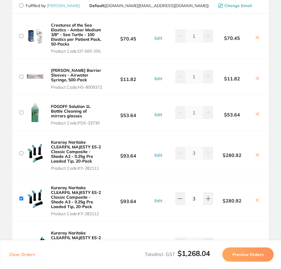
click at [20, 35] on input "checkbox" at bounding box center [21, 36] width 4 height 4
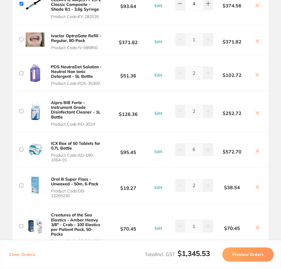
scroll to position [620, 0]
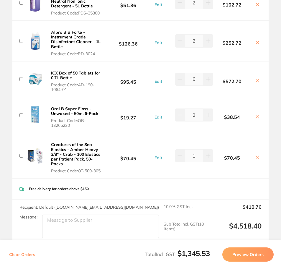
click at [19, 154] on input "checkbox" at bounding box center [21, 156] width 4 height 4
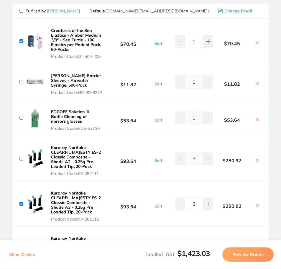
scroll to position [59, 0]
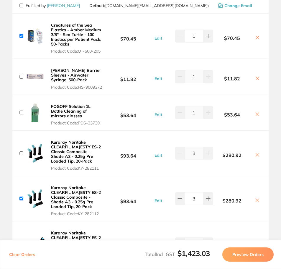
click at [94, 76] on button "[PERSON_NAME] Barrier Sleeves - Airwater Syringe, 500-Pack Product Code: HS-900…" at bounding box center [76, 79] width 55 height 22
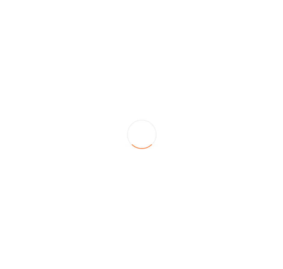
scroll to position [0, 0]
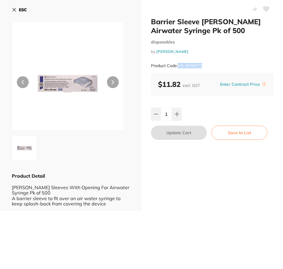
drag, startPoint x: 204, startPoint y: 65, endPoint x: 179, endPoint y: 66, distance: 24.8
click at [179, 66] on div "Product Code: HS-9009372" at bounding box center [212, 65] width 123 height 14
click at [19, 11] on b "ESC" at bounding box center [23, 9] width 8 height 5
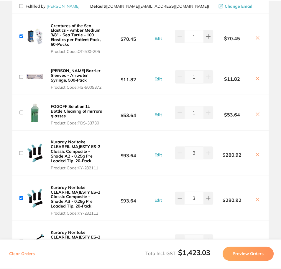
scroll to position [2, 0]
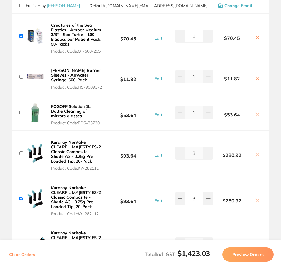
click at [19, 79] on input "checkbox" at bounding box center [21, 77] width 4 height 4
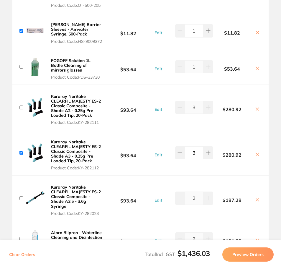
scroll to position [118, 0]
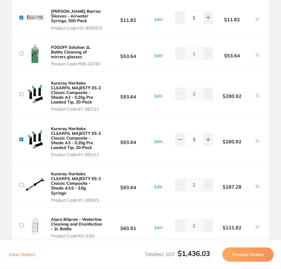
click at [86, 58] on b "FOGOFF Solution 1L Bottle Cleaning of mirrors glasses" at bounding box center [71, 52] width 40 height 15
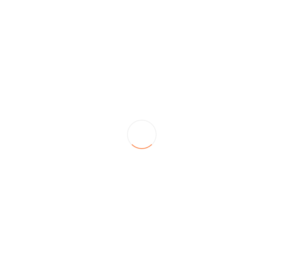
scroll to position [0, 0]
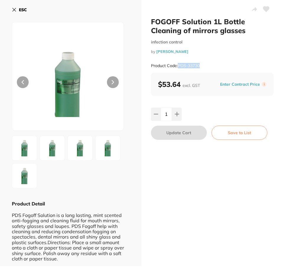
drag, startPoint x: 197, startPoint y: 66, endPoint x: 182, endPoint y: 68, distance: 15.0
click at [179, 66] on div "Product Code: PDS-33730" at bounding box center [212, 65] width 123 height 14
drag, startPoint x: 22, startPoint y: 6, endPoint x: 27, endPoint y: 18, distance: 13.2
click at [22, 6] on button "ESC" at bounding box center [19, 10] width 15 height 10
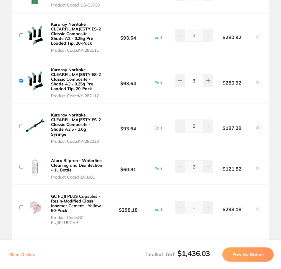
scroll to position [177, 0]
click at [100, 52] on span "Product Code: KY-282111" at bounding box center [76, 50] width 51 height 5
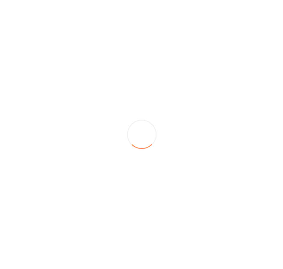
scroll to position [0, 0]
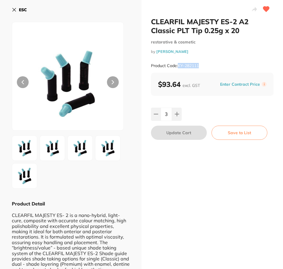
drag, startPoint x: 203, startPoint y: 66, endPoint x: 178, endPoint y: 67, distance: 25.1
click at [178, 67] on div "Product Code: KY-282111" at bounding box center [212, 65] width 123 height 14
copy small "KY-282111"
click at [14, 11] on icon at bounding box center [14, 9] width 5 height 5
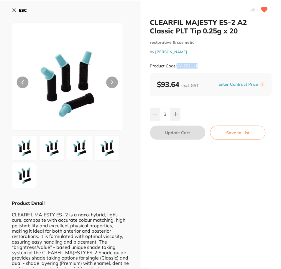
scroll to position [2, 0]
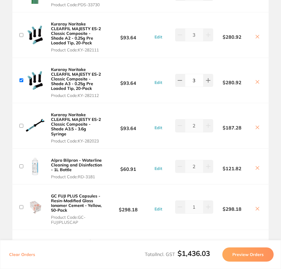
click at [20, 37] on input "checkbox" at bounding box center [21, 35] width 4 height 4
checkbox input "true"
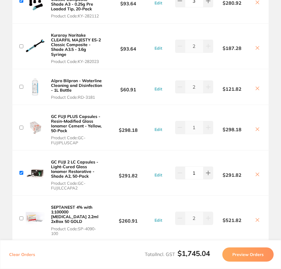
scroll to position [266, 0]
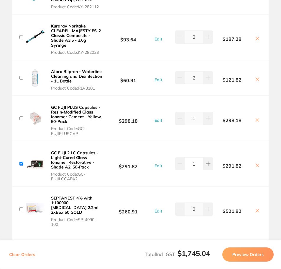
click at [79, 52] on span "Product Code: KY-282023" at bounding box center [76, 52] width 51 height 5
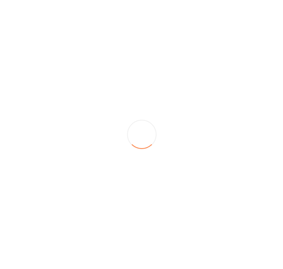
scroll to position [0, 0]
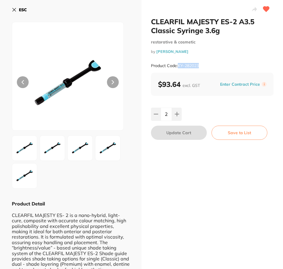
drag, startPoint x: 203, startPoint y: 66, endPoint x: 179, endPoint y: 66, distance: 23.6
click at [179, 66] on div "Product Code: KY-282023" at bounding box center [212, 65] width 123 height 14
copy small "KY-282023"
click at [18, 11] on button "ESC" at bounding box center [19, 10] width 15 height 10
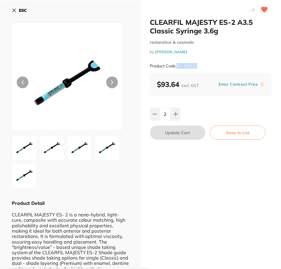
scroll to position [2, 0]
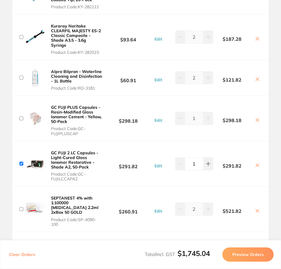
click at [18, 40] on div "Kuraray Noritake CLEARFIL MAJESTY ES-2 Classic Composite - Shade A3.5 - 3.6g Sy…" at bounding box center [140, 36] width 257 height 45
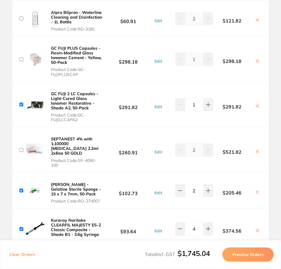
scroll to position [295, 0]
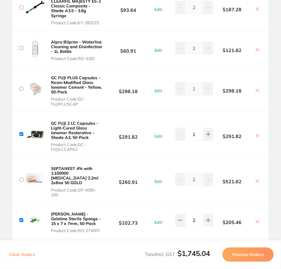
click at [19, 9] on input "checkbox" at bounding box center [21, 8] width 4 height 4
checkbox input "true"
click at [63, 45] on b "Alpro Bilpron - Waterline Cleaning and Disinfection - 1L Bottle" at bounding box center [76, 46] width 51 height 15
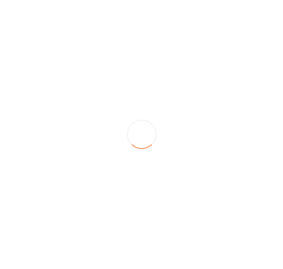
scroll to position [0, 0]
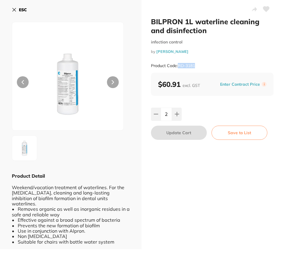
drag, startPoint x: 199, startPoint y: 66, endPoint x: 178, endPoint y: 67, distance: 20.4
click at [178, 67] on div "Product Code: RD-3181" at bounding box center [212, 65] width 123 height 14
copy small "RD-3181"
click at [17, 9] on button "ESC" at bounding box center [19, 10] width 15 height 10
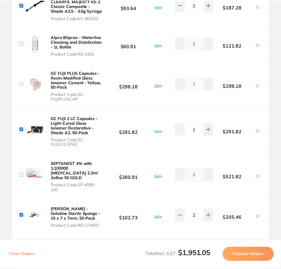
scroll to position [2, 0]
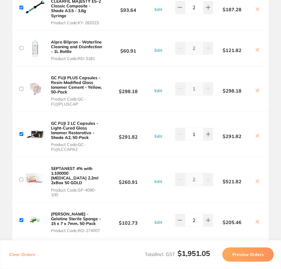
click at [21, 48] on input "checkbox" at bounding box center [21, 48] width 4 height 4
checkbox input "true"
click at [73, 88] on b "GC FUJI PLUS Capsules - Resin-Modified Glass Ionomer Cement - Yellow, 50-Pack" at bounding box center [76, 84] width 50 height 19
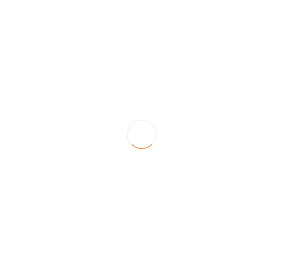
scroll to position [0, 0]
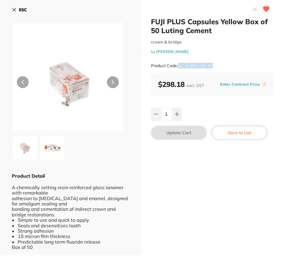
drag, startPoint x: 213, startPoint y: 65, endPoint x: 177, endPoint y: 67, distance: 36.1
click at [177, 67] on div "Product Code: GC-FUJIPLUSCAP" at bounding box center [212, 65] width 123 height 14
copy small "GC-FUJIPLUSCAP"
drag, startPoint x: 18, startPoint y: 9, endPoint x: 17, endPoint y: 24, distance: 14.8
click at [18, 9] on button "ESC" at bounding box center [19, 10] width 15 height 10
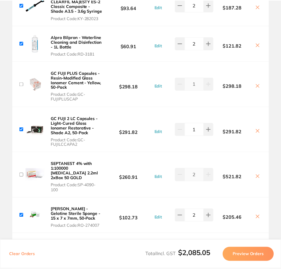
scroll to position [2, 0]
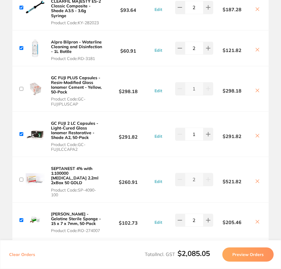
click at [20, 88] on input "checkbox" at bounding box center [21, 89] width 4 height 4
checkbox input "true"
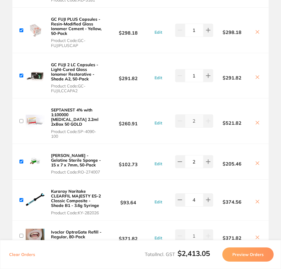
scroll to position [354, 0]
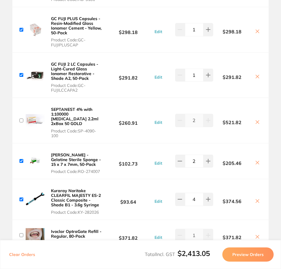
click at [76, 128] on span "Product Code: SP-4090-100" at bounding box center [76, 132] width 51 height 9
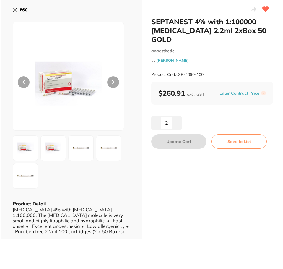
scroll to position [0, 0]
drag, startPoint x: 208, startPoint y: 65, endPoint x: 179, endPoint y: 66, distance: 29.8
click at [179, 67] on div "Product Code: SP-4090-100" at bounding box center [212, 74] width 123 height 14
copy small "SP-4090-100"
click at [21, 10] on b "ESC" at bounding box center [23, 9] width 8 height 5
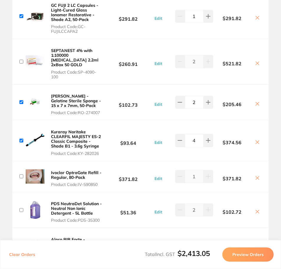
scroll to position [413, 0]
click at [19, 60] on input "checkbox" at bounding box center [21, 61] width 4 height 4
checkbox input "true"
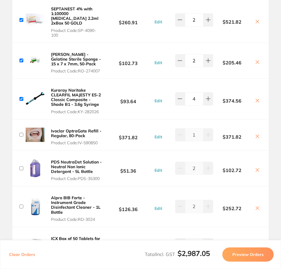
scroll to position [502, 0]
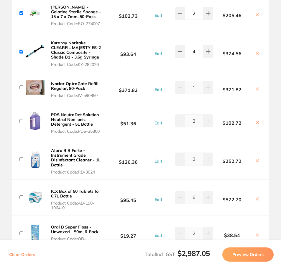
click at [70, 87] on button "Ivoclar OptraGate Refill - Regular, 80-Pack Product Code: IV-590850" at bounding box center [76, 89] width 55 height 17
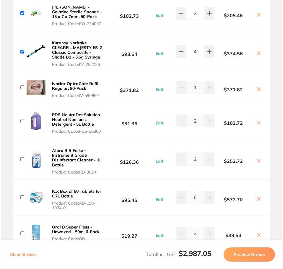
scroll to position [0, 0]
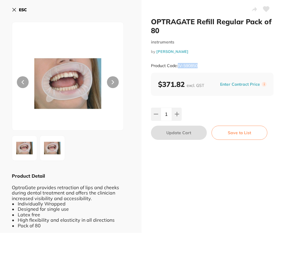
drag, startPoint x: 205, startPoint y: 68, endPoint x: 178, endPoint y: 66, distance: 27.2
click at [178, 66] on div "Product Code: IV-590850" at bounding box center [212, 65] width 123 height 14
copy small "IV-590850"
drag, startPoint x: 25, startPoint y: 11, endPoint x: 25, endPoint y: 18, distance: 6.5
click at [25, 11] on b "ESC" at bounding box center [23, 9] width 8 height 5
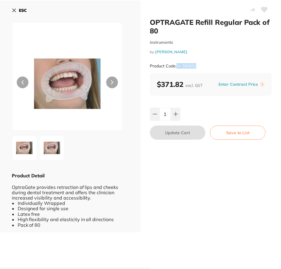
scroll to position [2, 0]
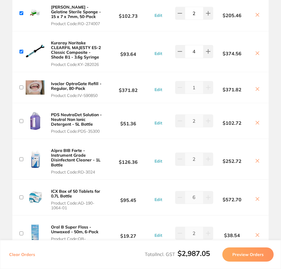
click at [20, 85] on input "checkbox" at bounding box center [21, 87] width 4 height 4
checkbox input "true"
click at [74, 116] on b "PDS NeutraDet Solution - Neutral Non Ionic Detergent - 5L Bottle" at bounding box center [76, 119] width 51 height 15
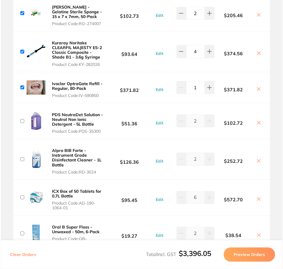
scroll to position [0, 0]
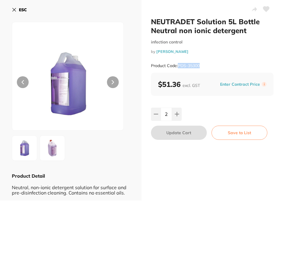
drag, startPoint x: 203, startPoint y: 66, endPoint x: 178, endPoint y: 66, distance: 25.1
click at [178, 66] on div "Product Code: PDS-35300" at bounding box center [212, 65] width 123 height 14
copy small "PDS-35300"
drag, startPoint x: 19, startPoint y: 9, endPoint x: 21, endPoint y: 20, distance: 11.4
click at [19, 9] on b "ESC" at bounding box center [23, 9] width 8 height 5
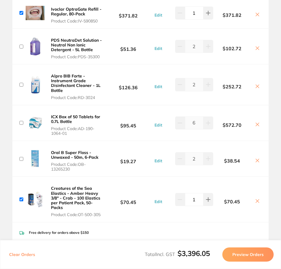
scroll to position [591, 0]
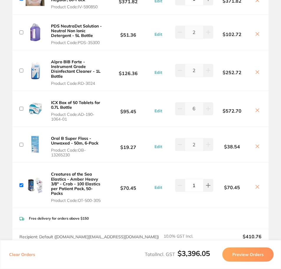
click at [19, 30] on input "checkbox" at bounding box center [21, 32] width 4 height 4
checkbox input "true"
click at [72, 75] on button "Alpro BIB Forte - Instrument Grade Disinfectant Cleaner - 1L Bottle Product Cod…" at bounding box center [76, 72] width 55 height 27
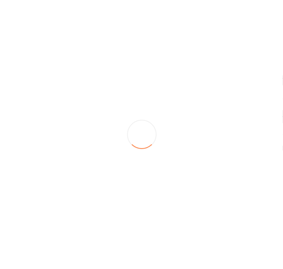
scroll to position [0, 0]
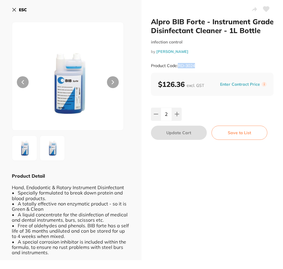
drag, startPoint x: 195, startPoint y: 65, endPoint x: 179, endPoint y: 67, distance: 16.1
click at [179, 67] on div "Product Code: RD-3024" at bounding box center [212, 65] width 123 height 14
copy small "RD-3024"
click at [14, 10] on icon at bounding box center [14, 9] width 3 height 3
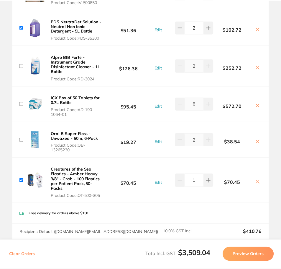
scroll to position [2, 0]
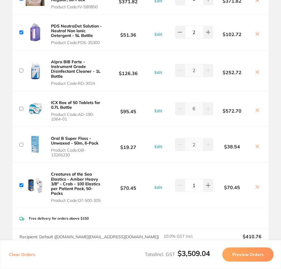
click at [19, 69] on input "checkbox" at bounding box center [21, 71] width 4 height 4
checkbox input "true"
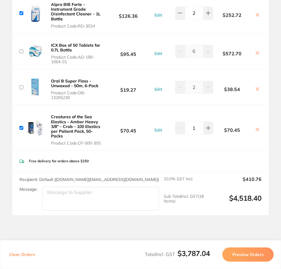
scroll to position [650, 0]
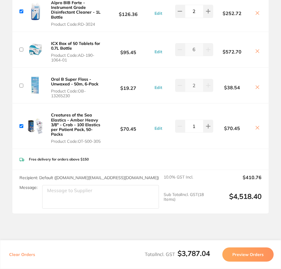
click at [88, 53] on span "Product Code: AD-190-1064-01" at bounding box center [76, 57] width 51 height 9
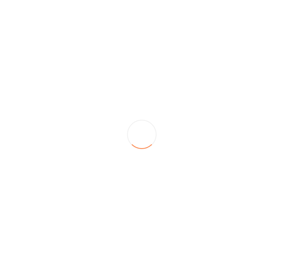
scroll to position [0, 0]
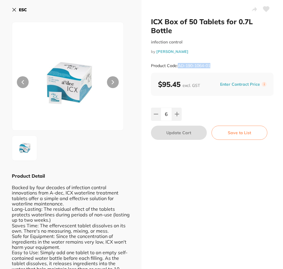
drag, startPoint x: 220, startPoint y: 66, endPoint x: 179, endPoint y: 65, distance: 41.3
click at [179, 65] on div "Product Code: AD-190-1064-01" at bounding box center [212, 65] width 123 height 14
copy small "AD-190-1064-01"
click at [17, 9] on button "ESC" at bounding box center [19, 10] width 15 height 10
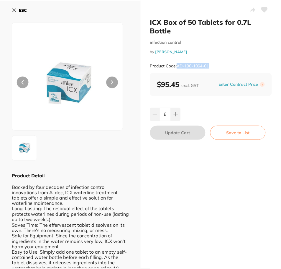
scroll to position [2, 0]
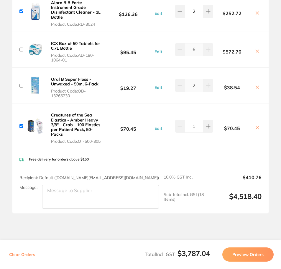
click at [20, 48] on input "checkbox" at bounding box center [21, 50] width 4 height 4
checkbox input "true"
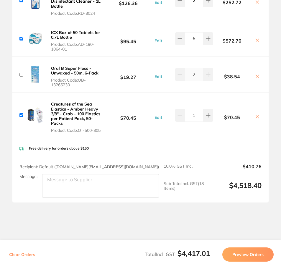
scroll to position [679, 0]
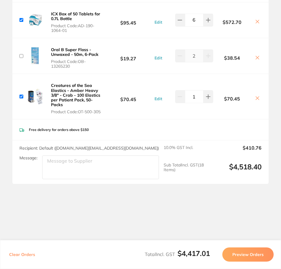
click at [73, 59] on span "Product Code: OB-13265230" at bounding box center [76, 63] width 51 height 9
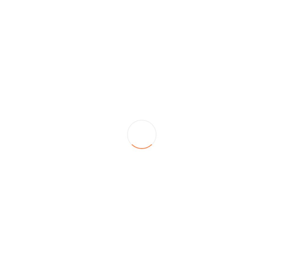
scroll to position [0, 0]
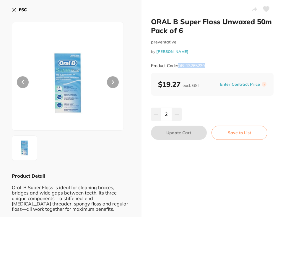
drag, startPoint x: 206, startPoint y: 64, endPoint x: 179, endPoint y: 66, distance: 27.5
click at [179, 66] on div "Product Code: OB-13265230" at bounding box center [212, 65] width 123 height 14
copy small "OB-13265230"
click at [23, 10] on b "ESC" at bounding box center [23, 9] width 8 height 5
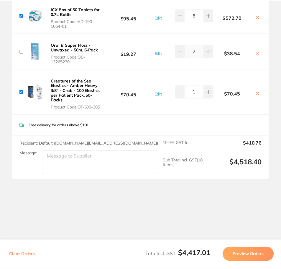
scroll to position [2, 0]
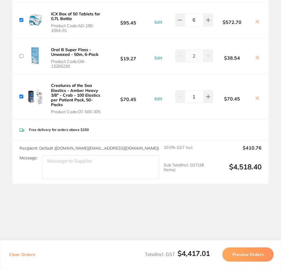
click at [19, 54] on input "checkbox" at bounding box center [21, 56] width 4 height 4
checkbox input "true"
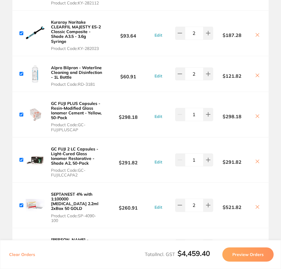
scroll to position [325, 0]
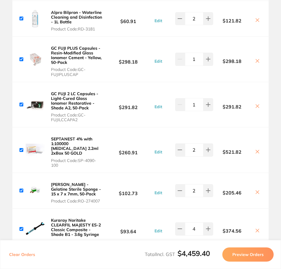
click at [20, 103] on input "checkbox" at bounding box center [21, 104] width 4 height 4
checkbox input "false"
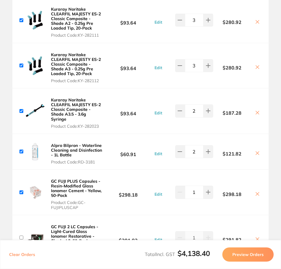
scroll to position [177, 0]
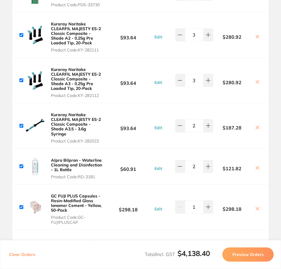
click at [19, 82] on input "checkbox" at bounding box center [21, 80] width 4 height 4
checkbox input "false"
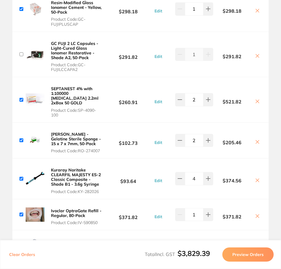
scroll to position [384, 0]
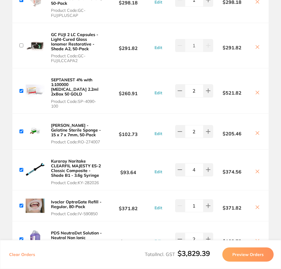
click at [20, 168] on input "checkbox" at bounding box center [21, 170] width 4 height 4
checkbox input "false"
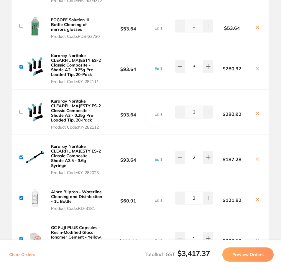
scroll to position [59, 0]
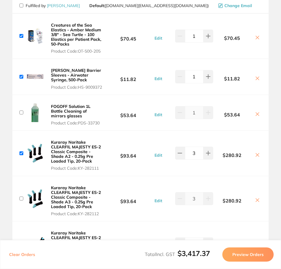
click at [20, 35] on input "checkbox" at bounding box center [21, 36] width 4 height 4
checkbox input "false"
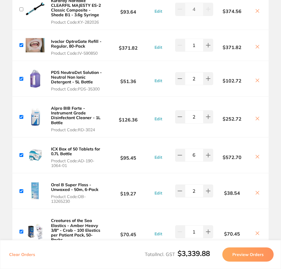
scroll to position [561, 0]
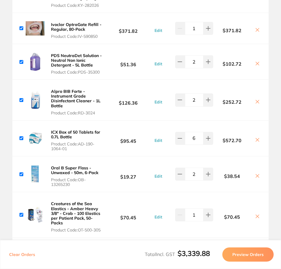
click at [20, 213] on input "checkbox" at bounding box center [21, 215] width 4 height 4
checkbox input "false"
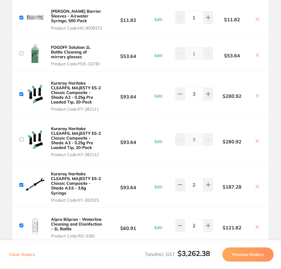
scroll to position [59, 0]
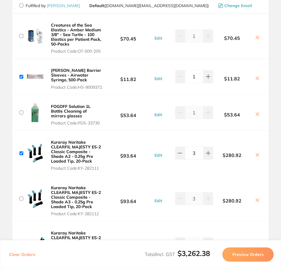
click at [19, 79] on input "checkbox" at bounding box center [21, 77] width 4 height 4
checkbox input "false"
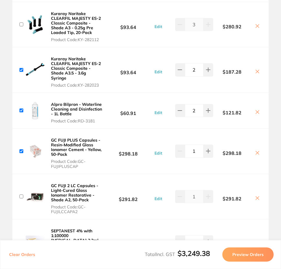
scroll to position [177, 0]
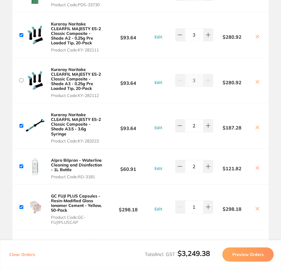
click at [20, 37] on input "checkbox" at bounding box center [21, 35] width 4 height 4
checkbox input "false"
click at [20, 128] on input "checkbox" at bounding box center [21, 126] width 4 height 4
checkbox input "false"
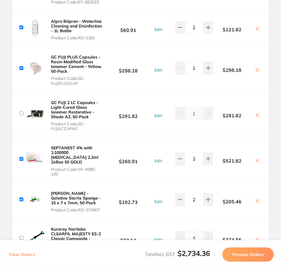
scroll to position [325, 0]
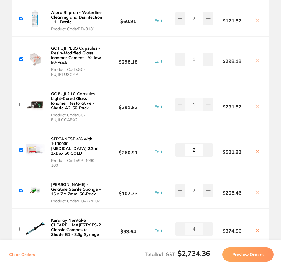
click at [19, 17] on input "checkbox" at bounding box center [21, 19] width 4 height 4
checkbox input "false"
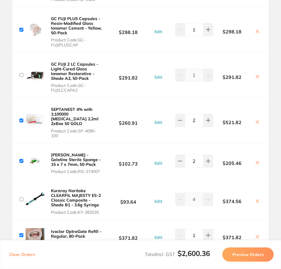
click at [20, 29] on input "checkbox" at bounding box center [21, 30] width 4 height 4
checkbox input "false"
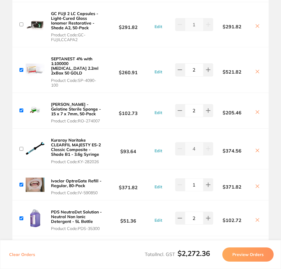
scroll to position [443, 0]
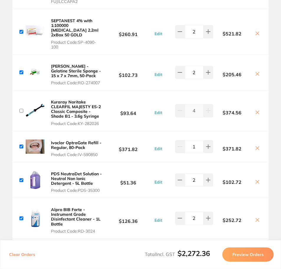
click at [18, 30] on div "SEPTANEST 4% with 1:100000 adrenalin 2.2ml 2xBox 50 GOLD Product Code: SP-4090-…" at bounding box center [140, 31] width 257 height 45
click at [20, 30] on input "checkbox" at bounding box center [21, 32] width 4 height 4
checkbox input "false"
click at [93, 80] on span "Product Code: RO-274007" at bounding box center [76, 82] width 51 height 5
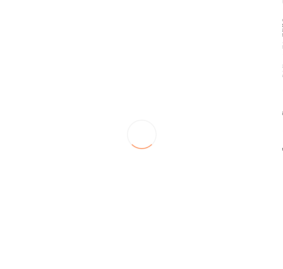
scroll to position [0, 0]
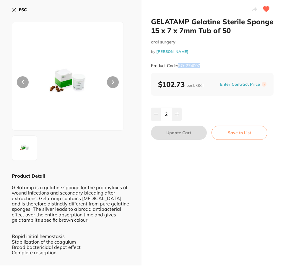
drag, startPoint x: 203, startPoint y: 65, endPoint x: 179, endPoint y: 67, distance: 24.3
click at [179, 67] on div "Product Code: RO-274007" at bounding box center [212, 65] width 123 height 14
click at [20, 9] on b "ESC" at bounding box center [23, 9] width 8 height 5
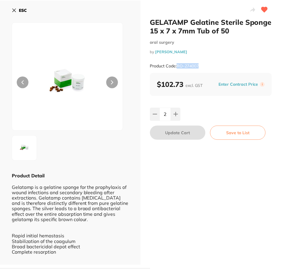
scroll to position [2, 0]
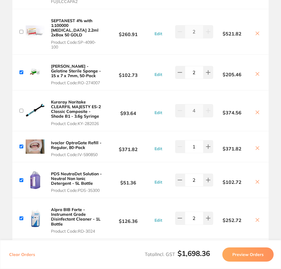
click at [19, 70] on input "checkbox" at bounding box center [21, 72] width 4 height 4
checkbox input "false"
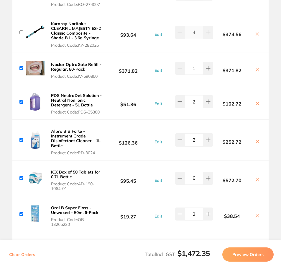
scroll to position [532, 0]
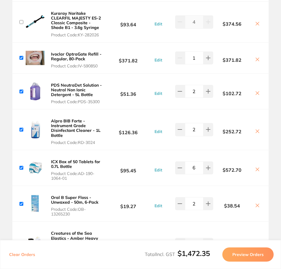
click at [19, 56] on input "checkbox" at bounding box center [21, 58] width 4 height 4
checkbox input "false"
click at [20, 89] on input "checkbox" at bounding box center [21, 91] width 4 height 4
checkbox input "false"
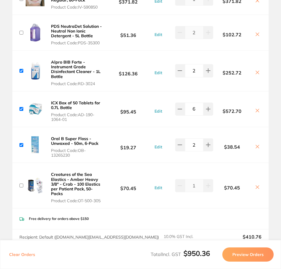
scroll to position [591, 0]
click at [19, 69] on input "checkbox" at bounding box center [21, 71] width 4 height 4
checkbox input "false"
click at [19, 107] on input "checkbox" at bounding box center [21, 109] width 4 height 4
checkbox input "false"
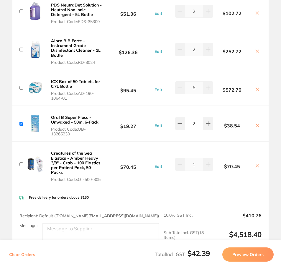
scroll to position [620, 0]
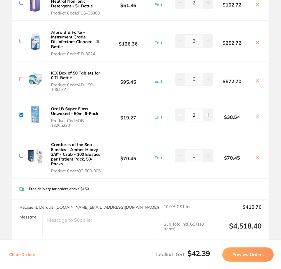
click at [20, 113] on input "checkbox" at bounding box center [21, 115] width 4 height 4
checkbox input "false"
